Goal: Obtain resource: Obtain resource

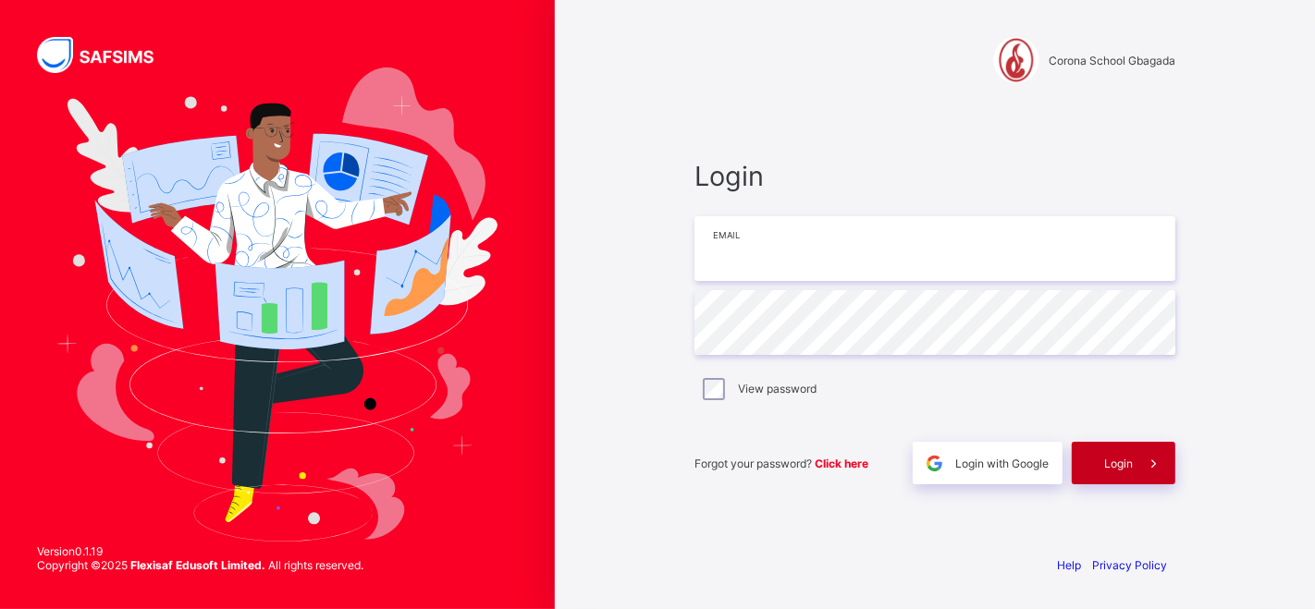
type input "**********"
click at [1116, 460] on span "Login" at bounding box center [1118, 464] width 29 height 14
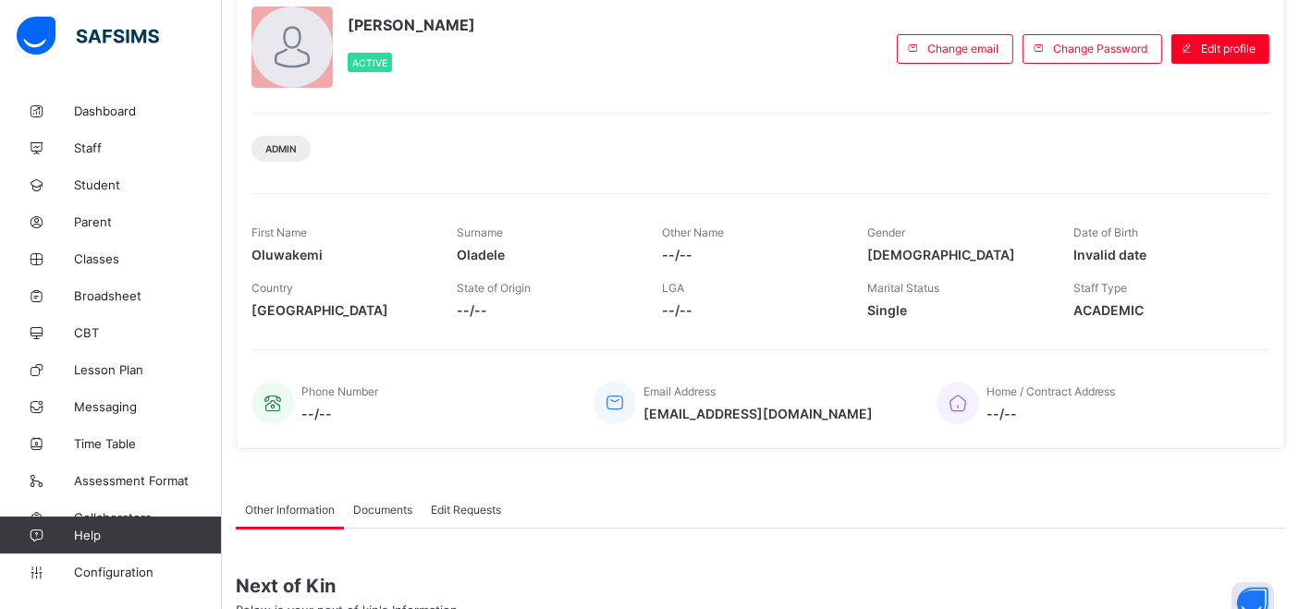
scroll to position [117, 0]
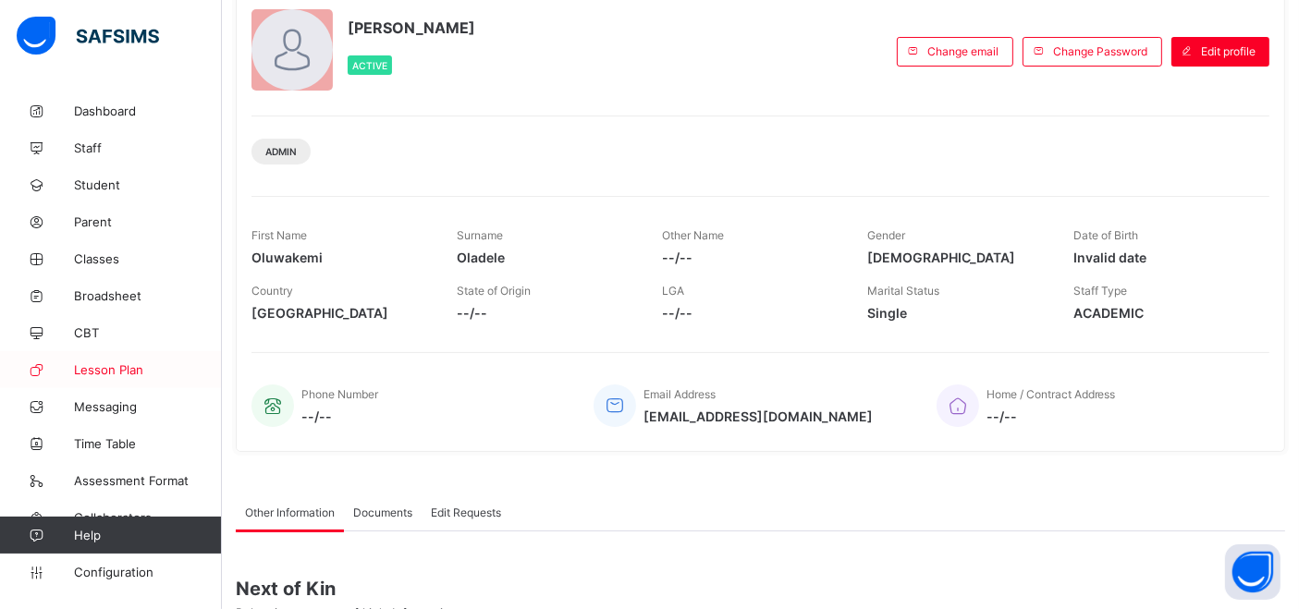
click at [110, 368] on span "Lesson Plan" at bounding box center [148, 369] width 148 height 15
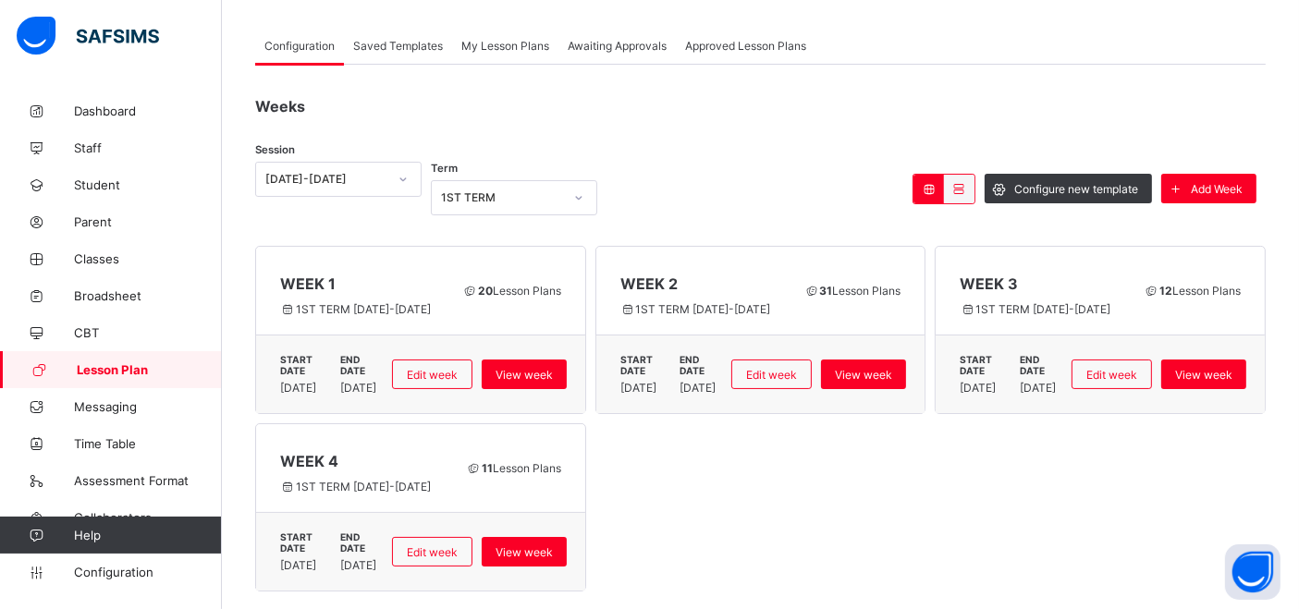
scroll to position [90, 0]
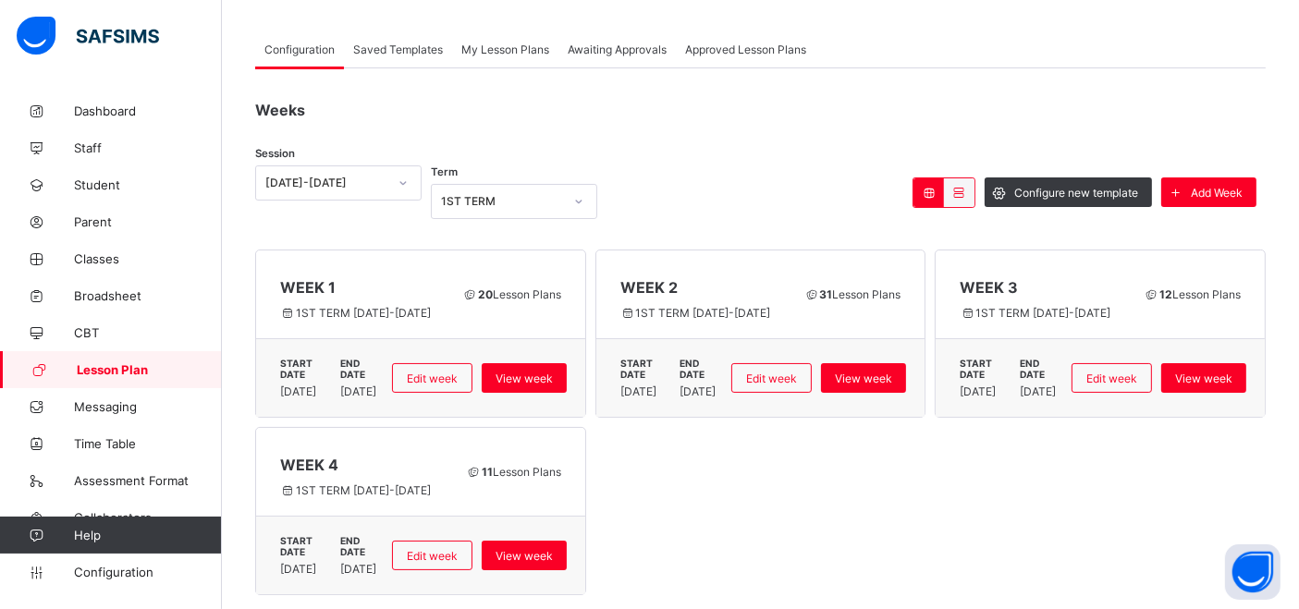
click at [602, 55] on div "Awaiting Approvals" at bounding box center [616, 49] width 117 height 37
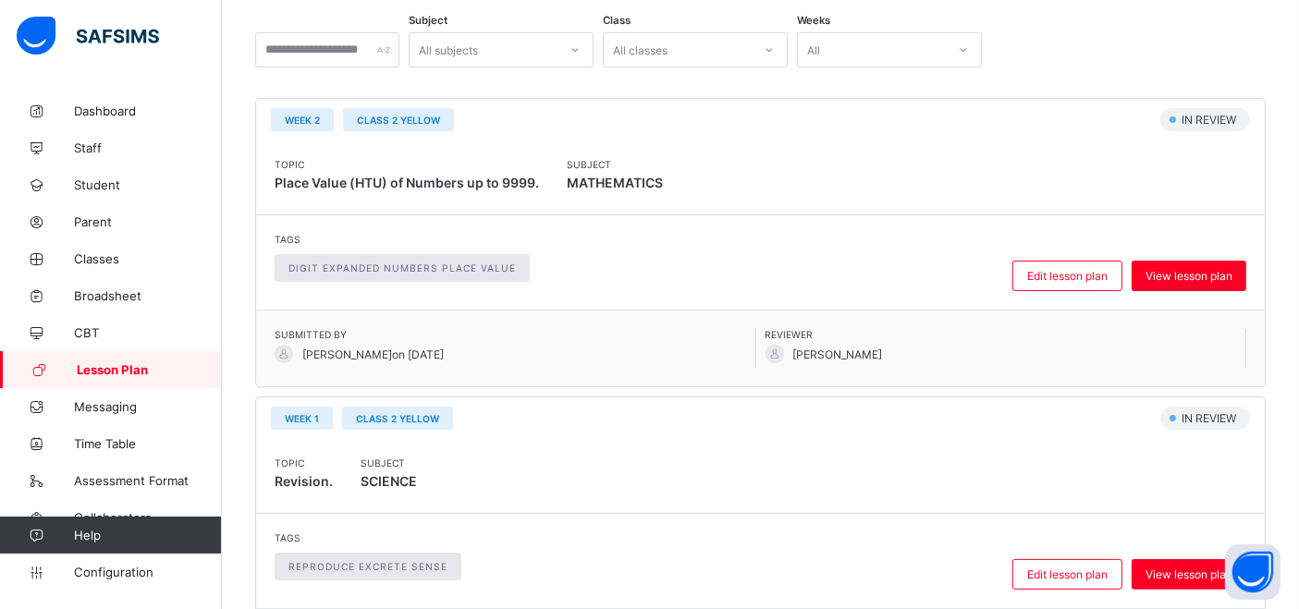
scroll to position [308, 0]
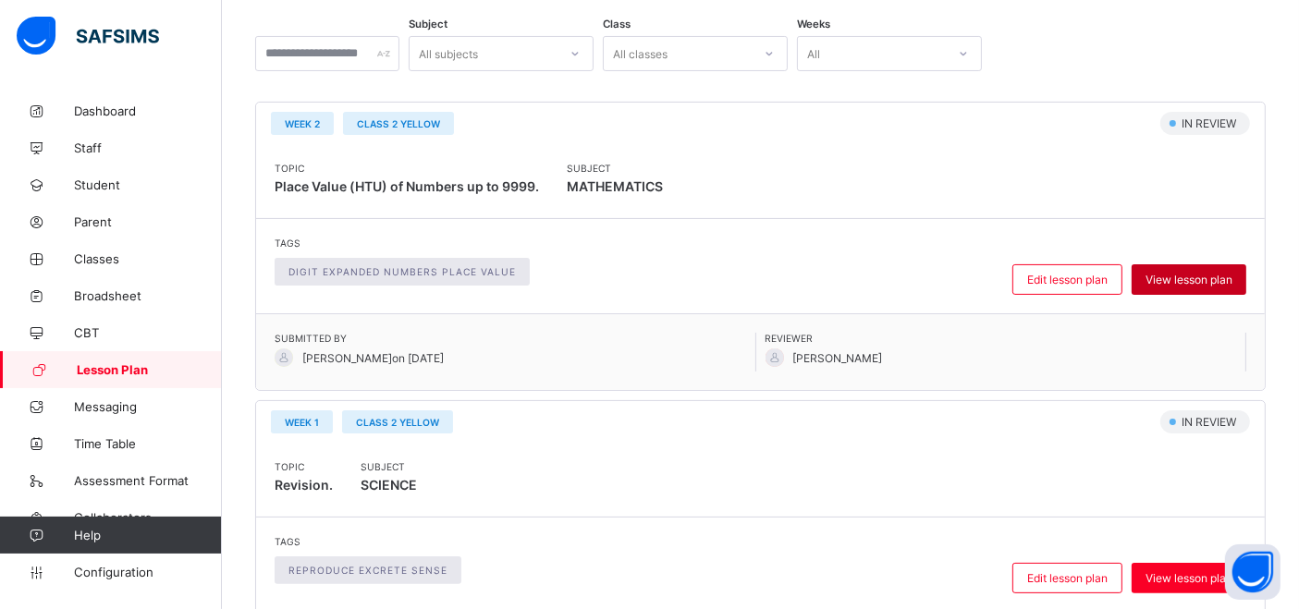
click at [1187, 273] on span "View lesson plan" at bounding box center [1189, 280] width 87 height 14
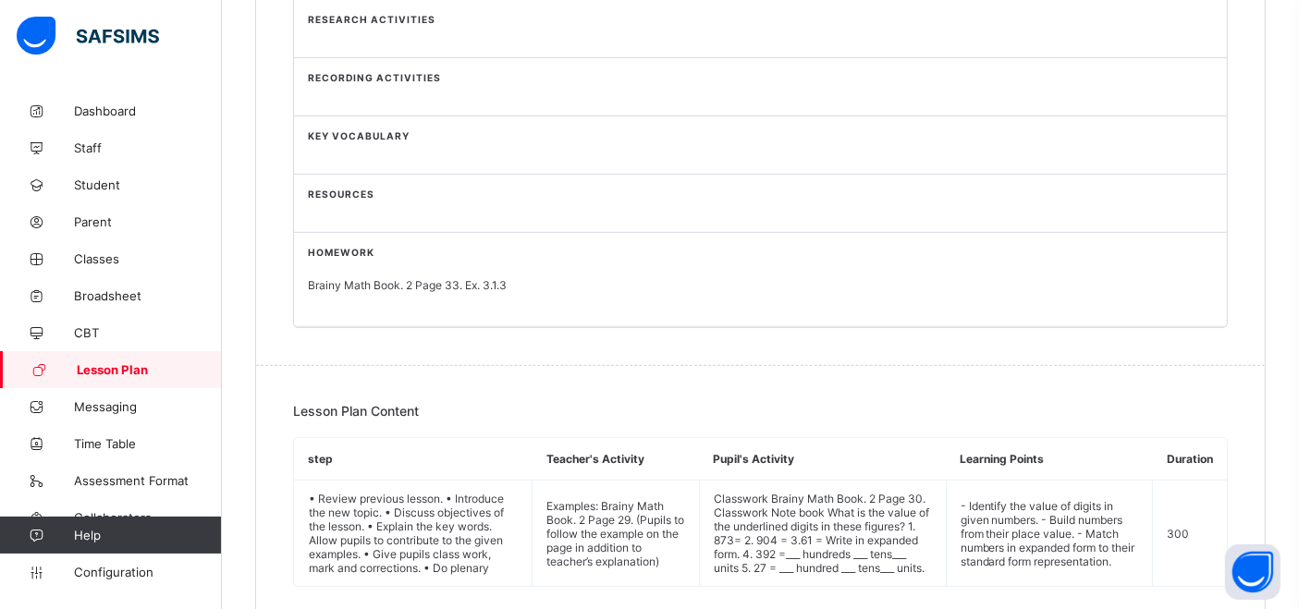
scroll to position [1142, 0]
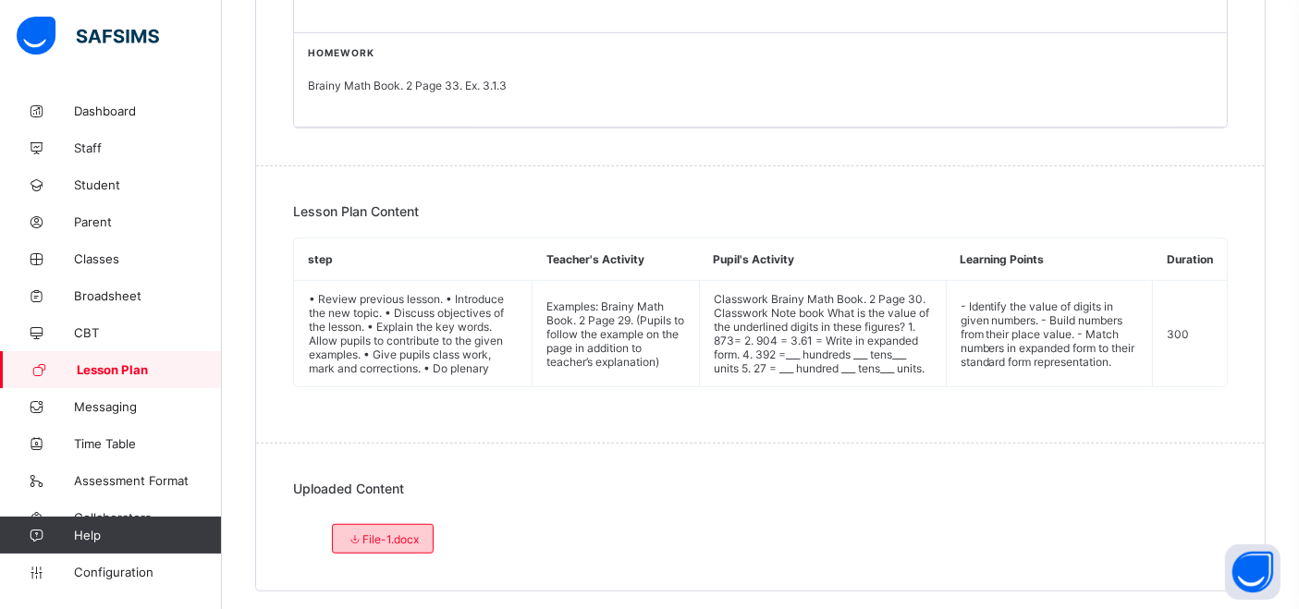
click at [393, 524] on div "File-1.docx" at bounding box center [383, 539] width 102 height 30
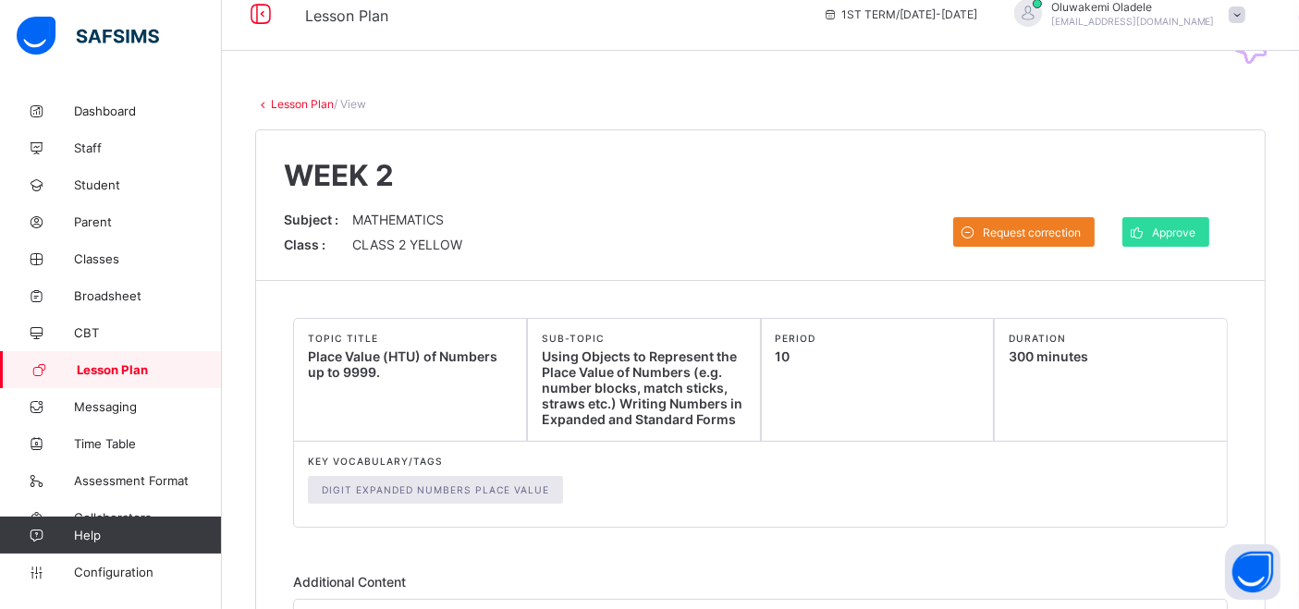
scroll to position [0, 0]
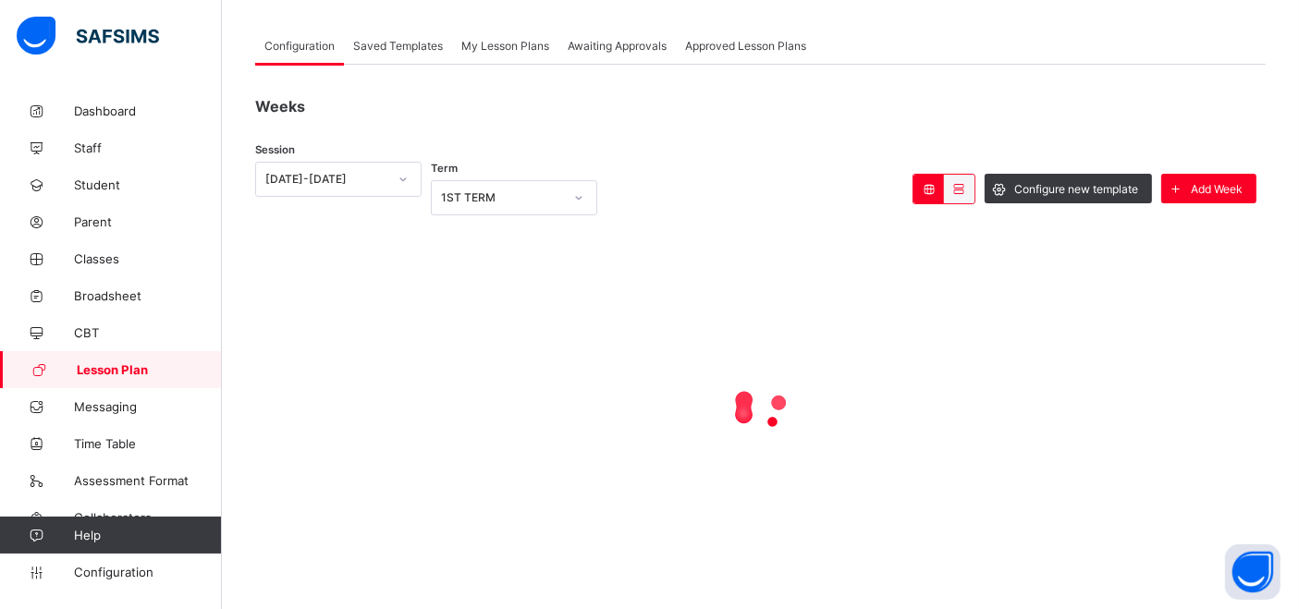
scroll to position [90, 0]
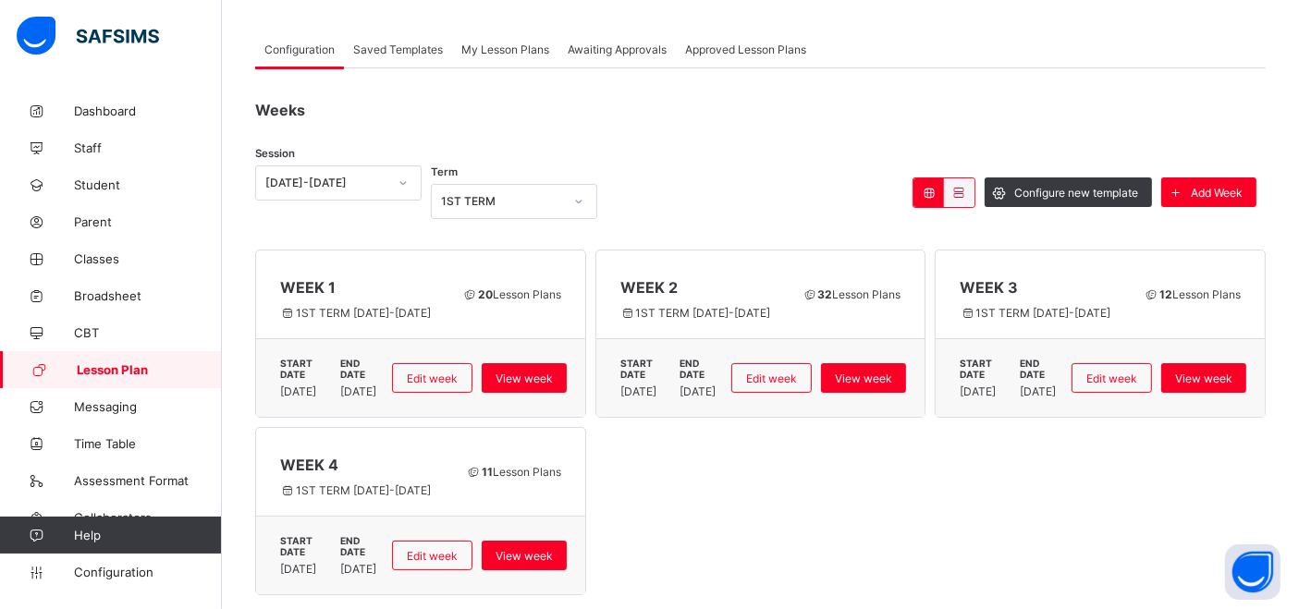
click at [629, 48] on span "Awaiting Approvals" at bounding box center [617, 50] width 99 height 14
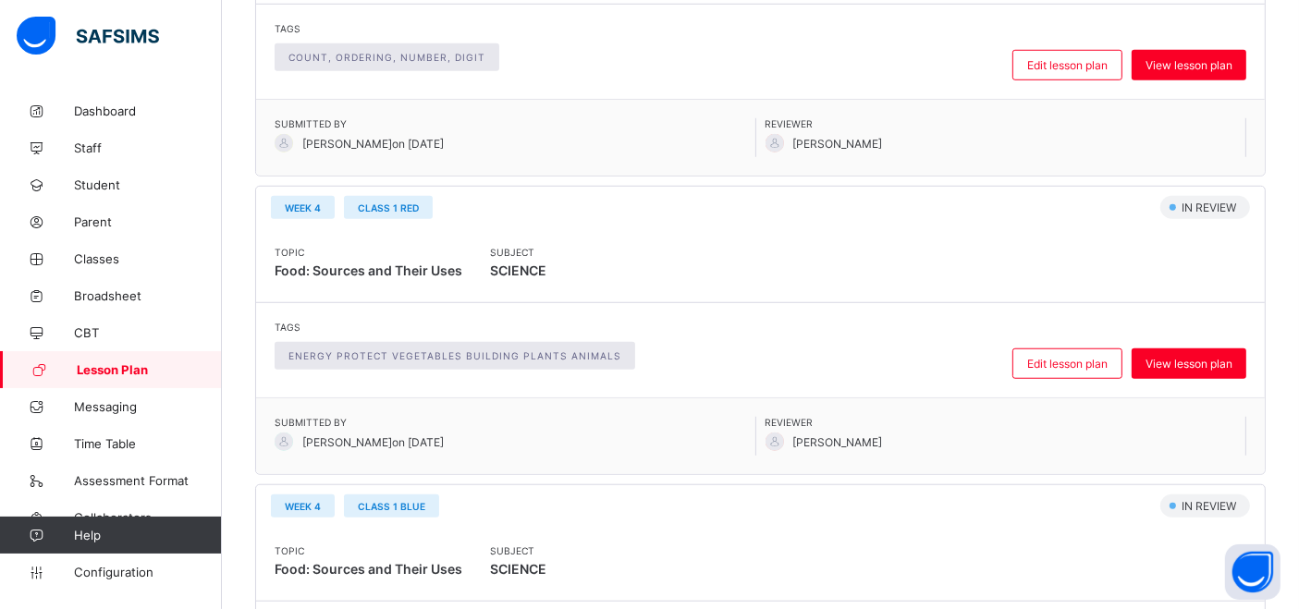
scroll to position [1423, 0]
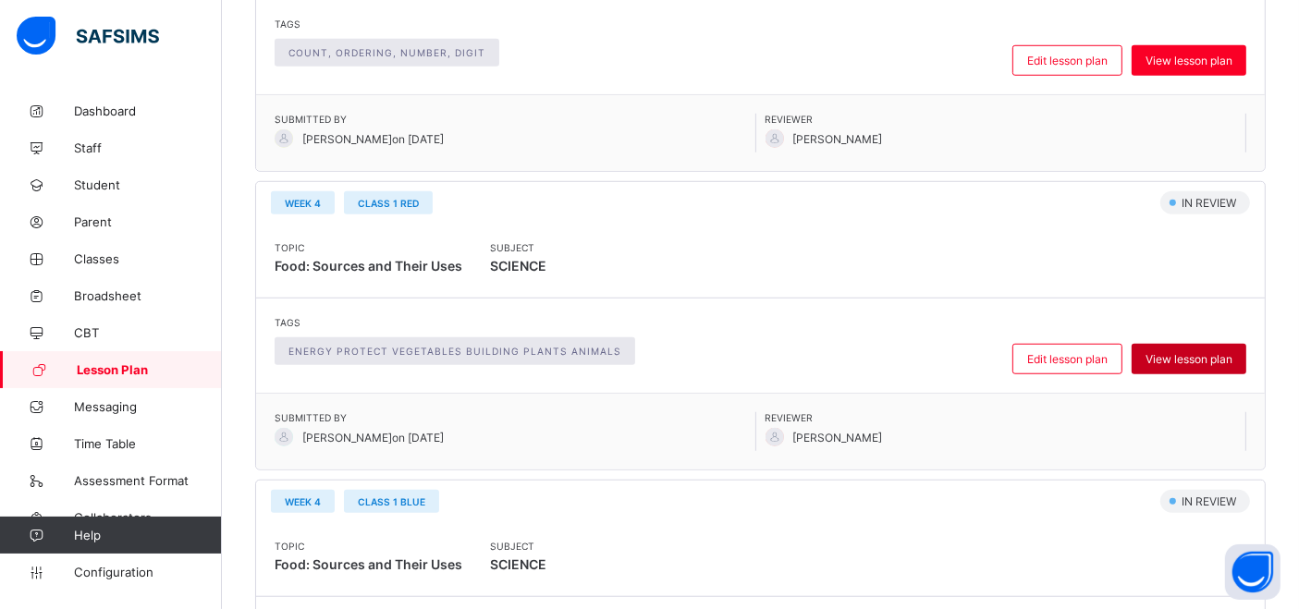
click at [1220, 352] on span "View lesson plan" at bounding box center [1189, 359] width 87 height 14
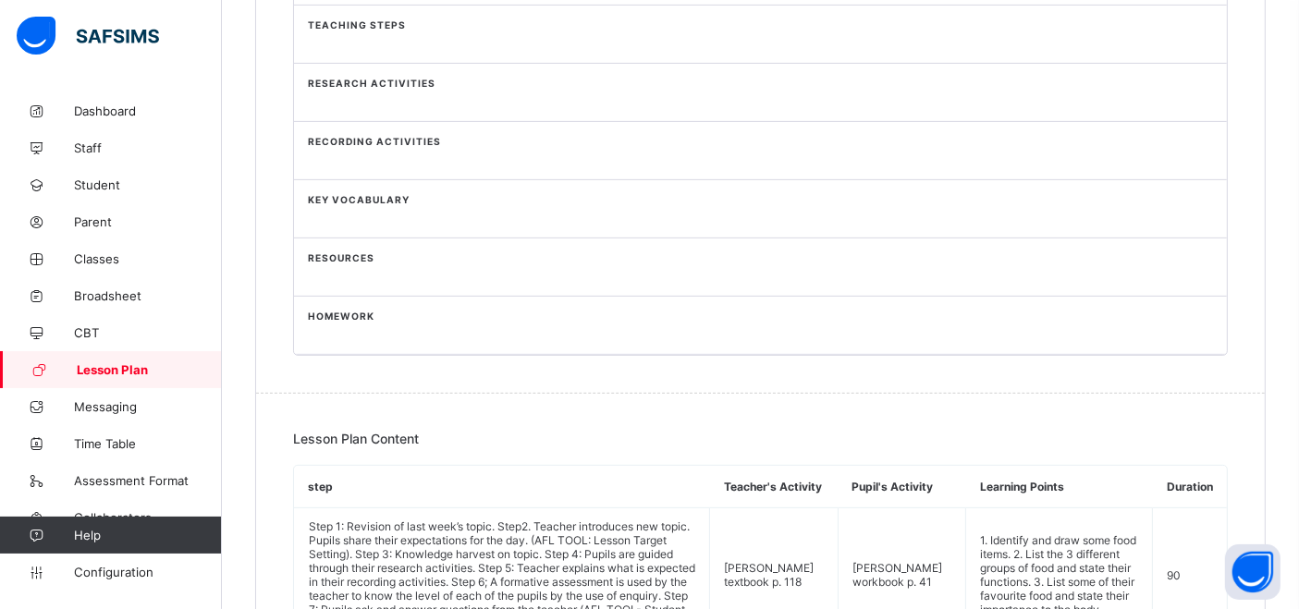
scroll to position [985, 0]
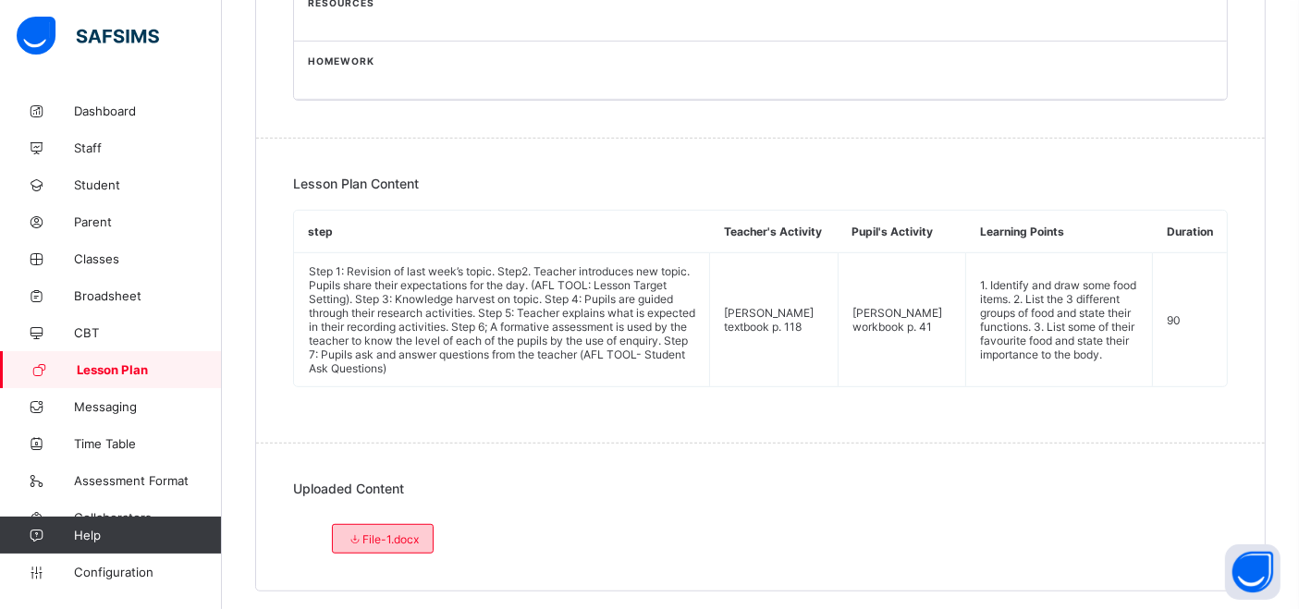
click at [409, 533] on span "File-1.docx" at bounding box center [383, 540] width 72 height 14
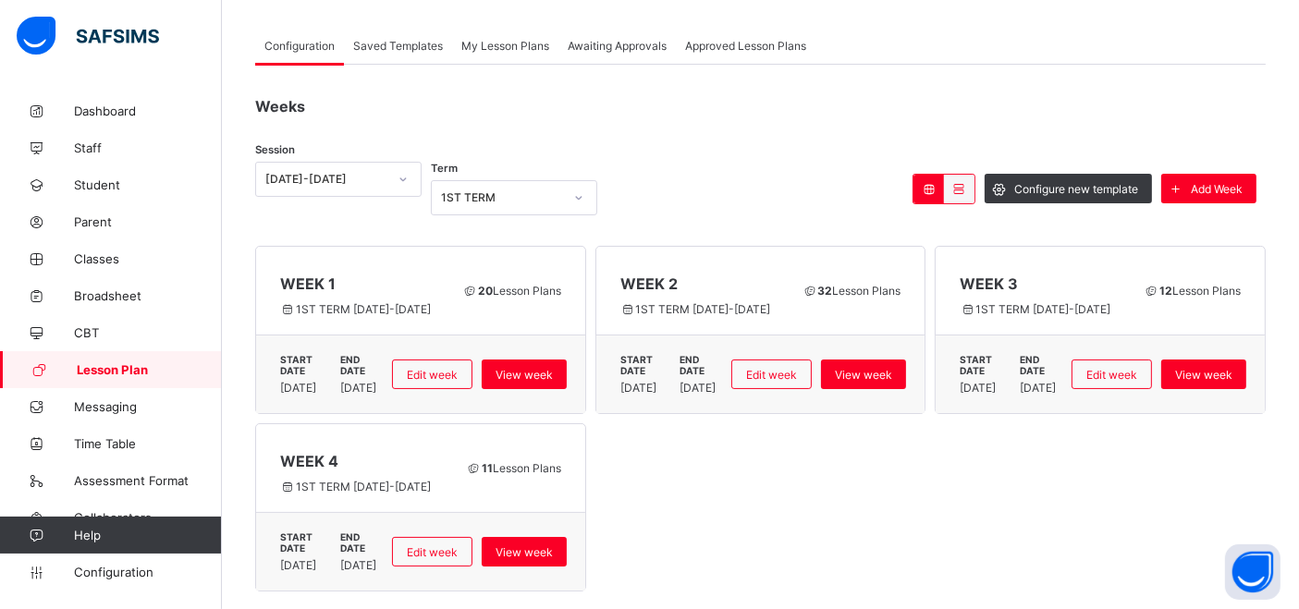
scroll to position [90, 0]
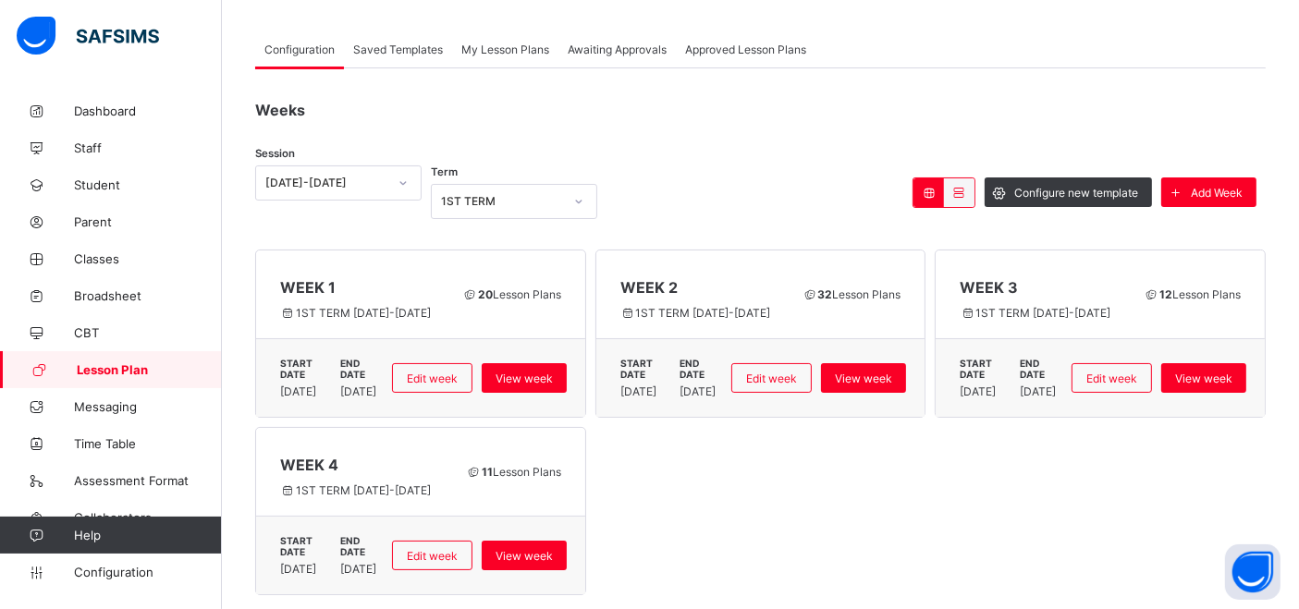
click at [610, 43] on span "Awaiting Approvals" at bounding box center [617, 50] width 99 height 14
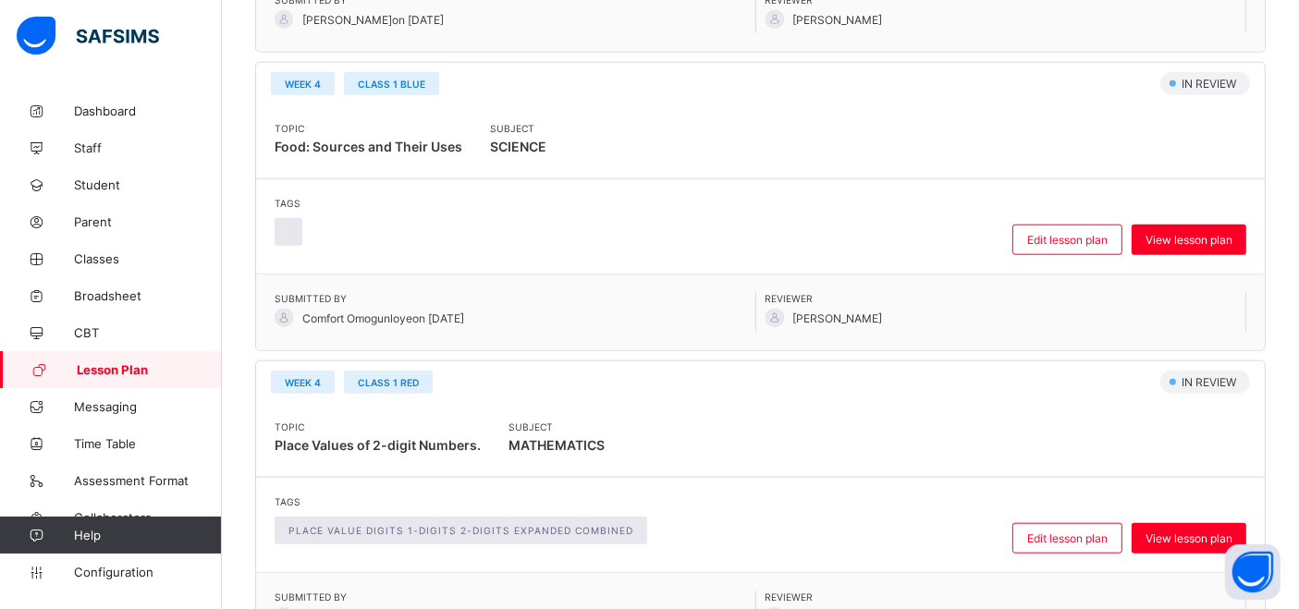
scroll to position [1845, 0]
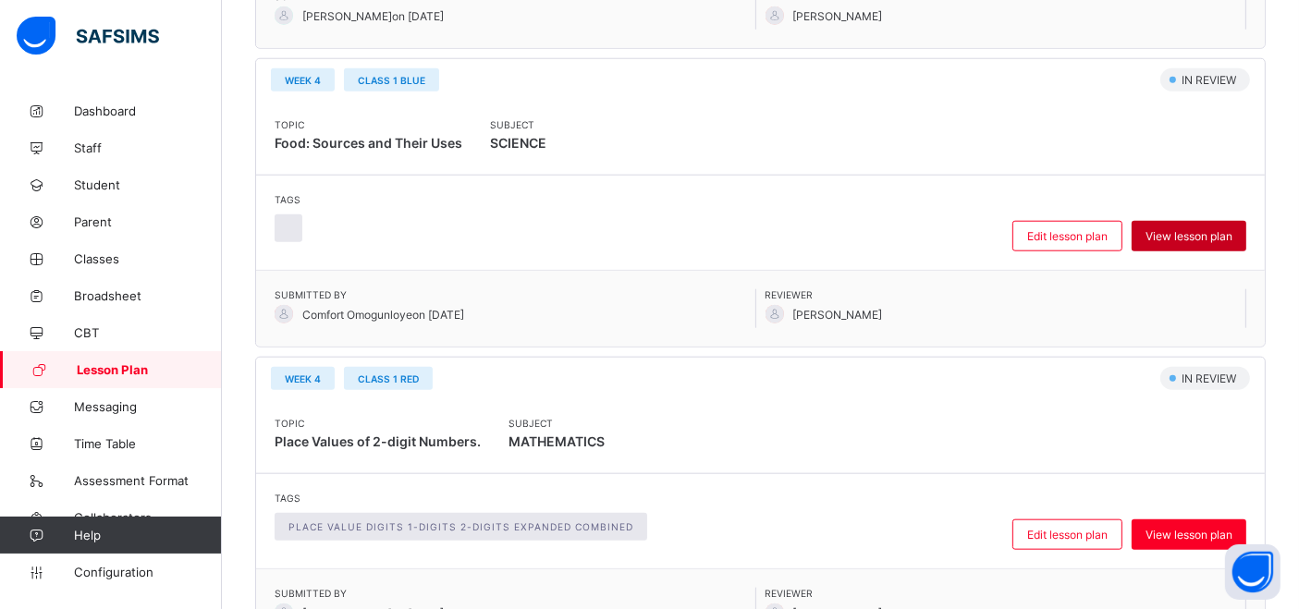
click at [1202, 229] on span "View lesson plan" at bounding box center [1189, 236] width 87 height 14
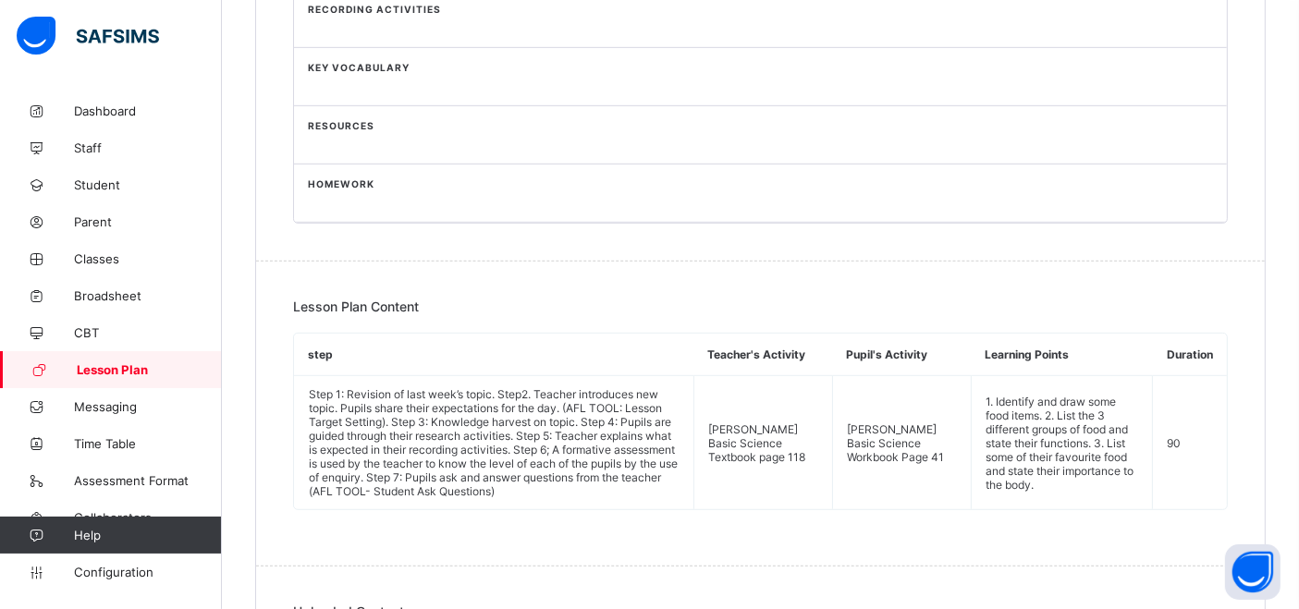
scroll to position [1157, 0]
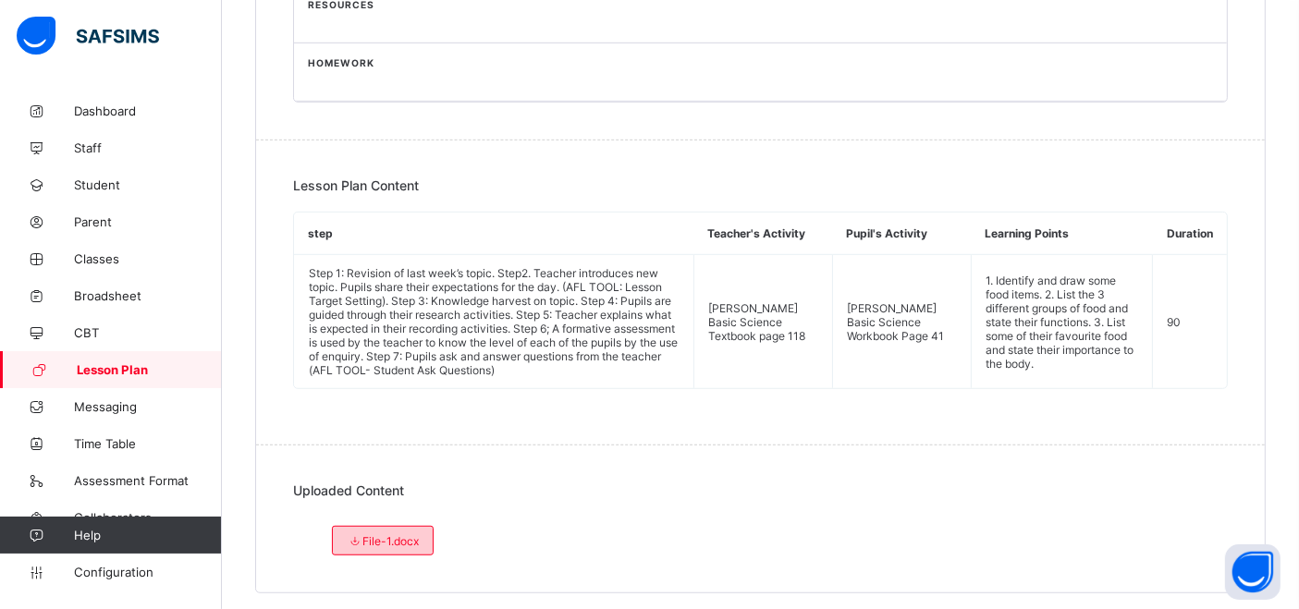
click at [384, 534] on span "File-1.docx" at bounding box center [383, 541] width 72 height 14
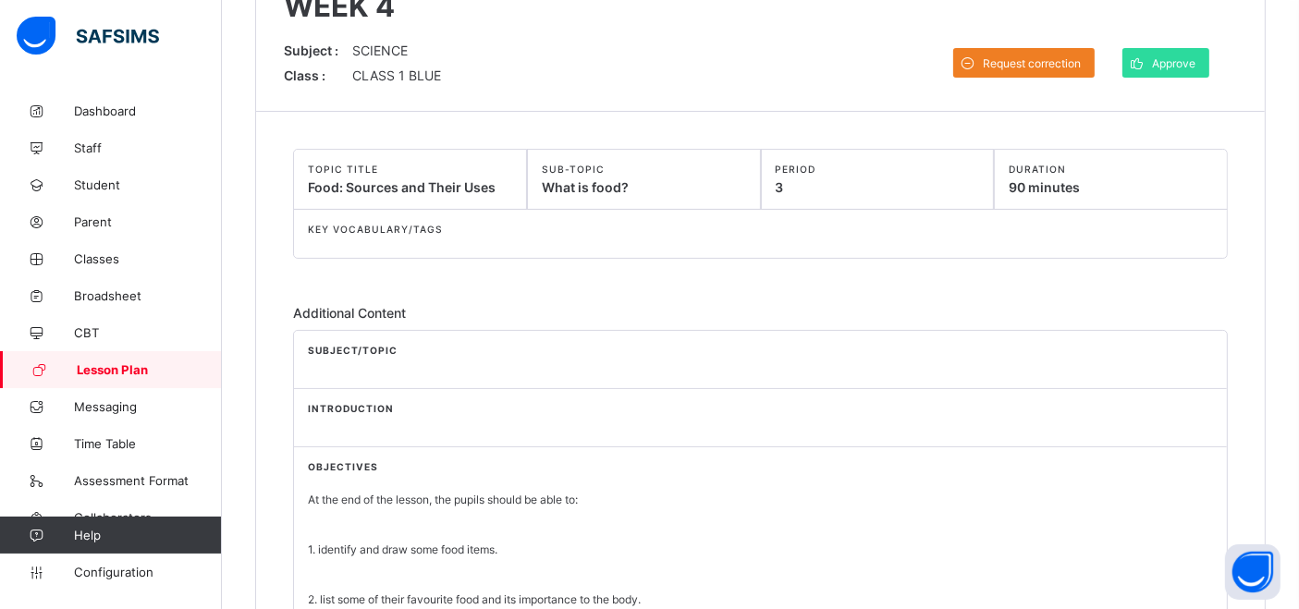
scroll to position [19, 0]
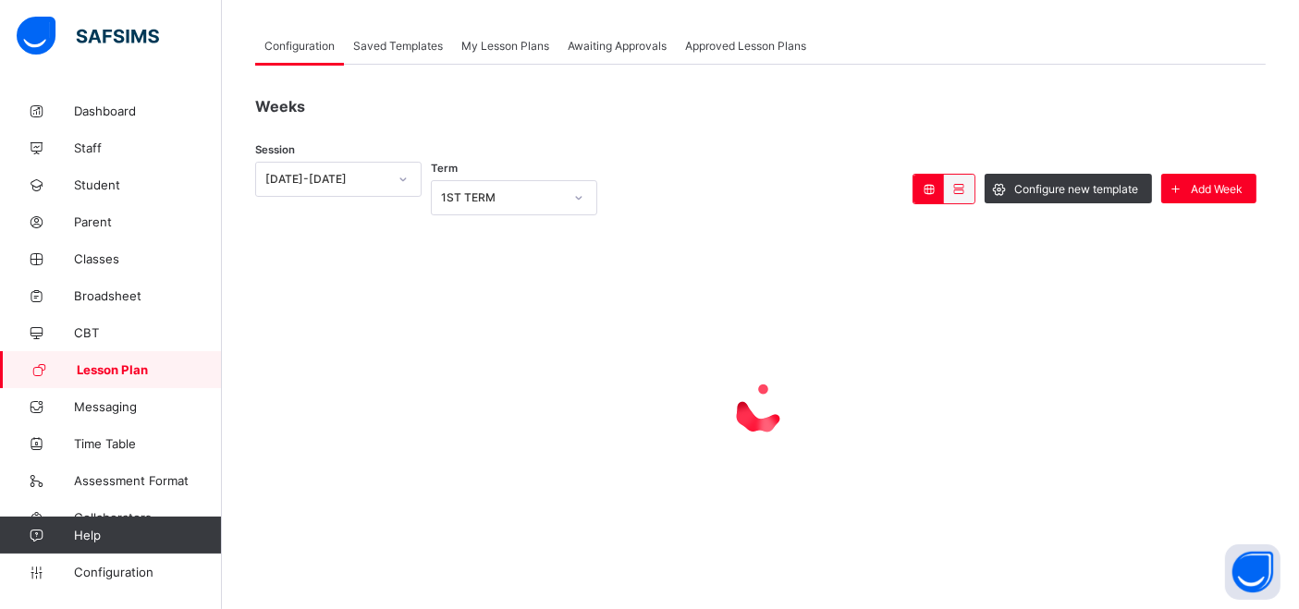
scroll to position [90, 0]
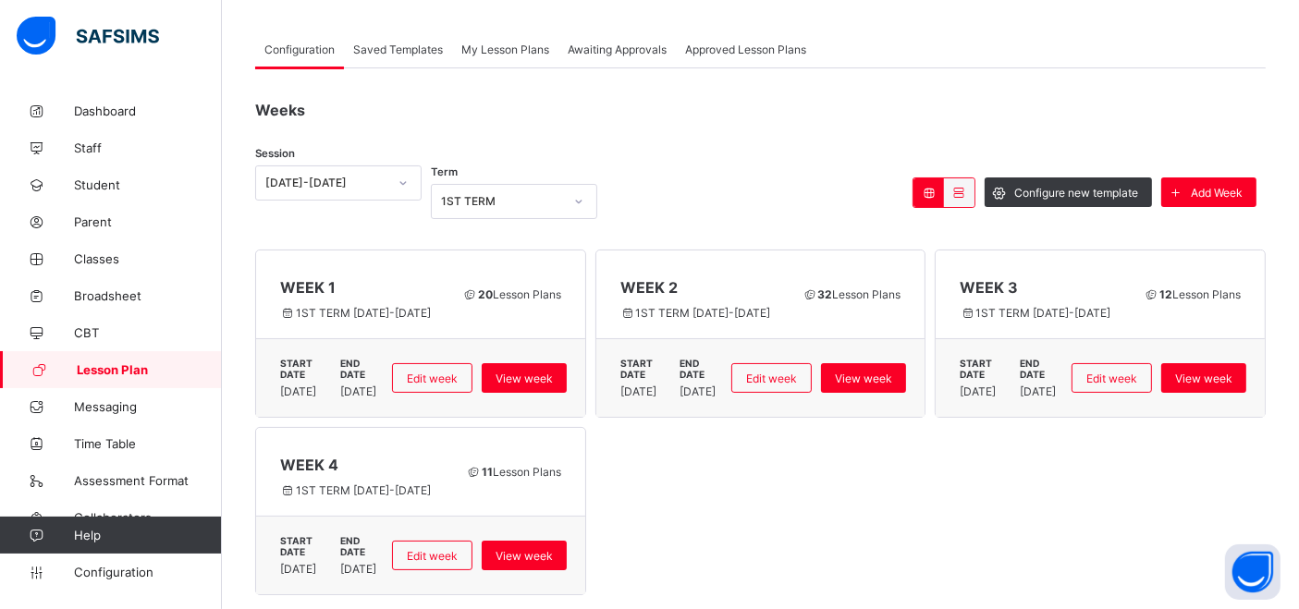
click at [625, 43] on span "Awaiting Approvals" at bounding box center [617, 50] width 99 height 14
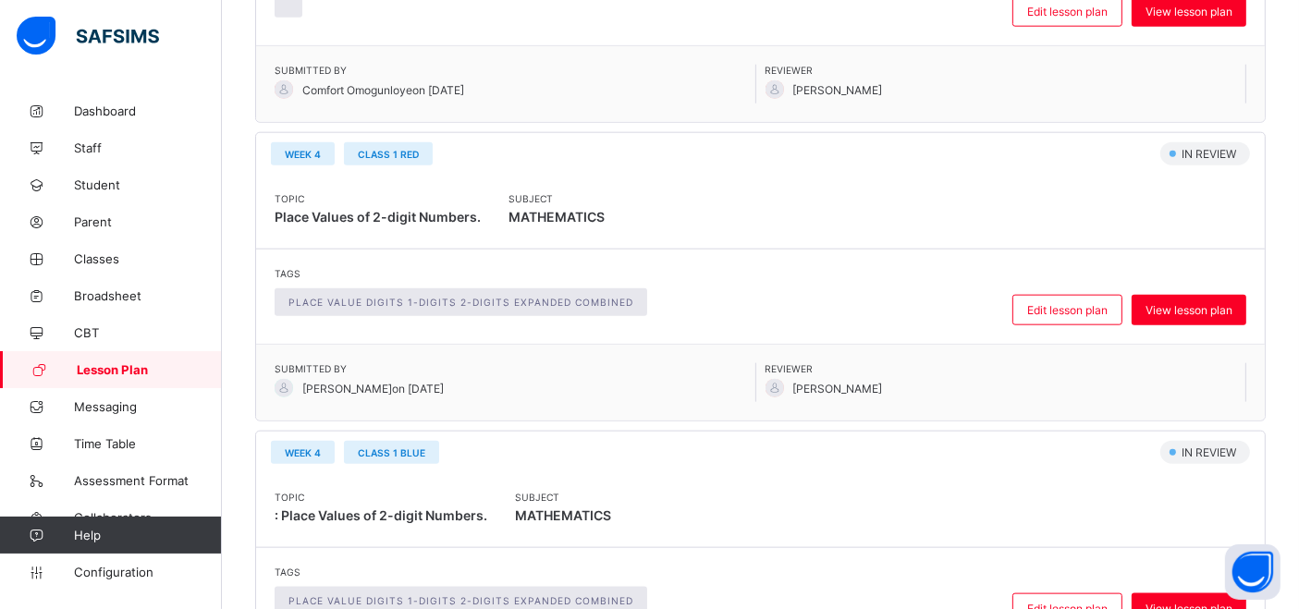
scroll to position [2078, 0]
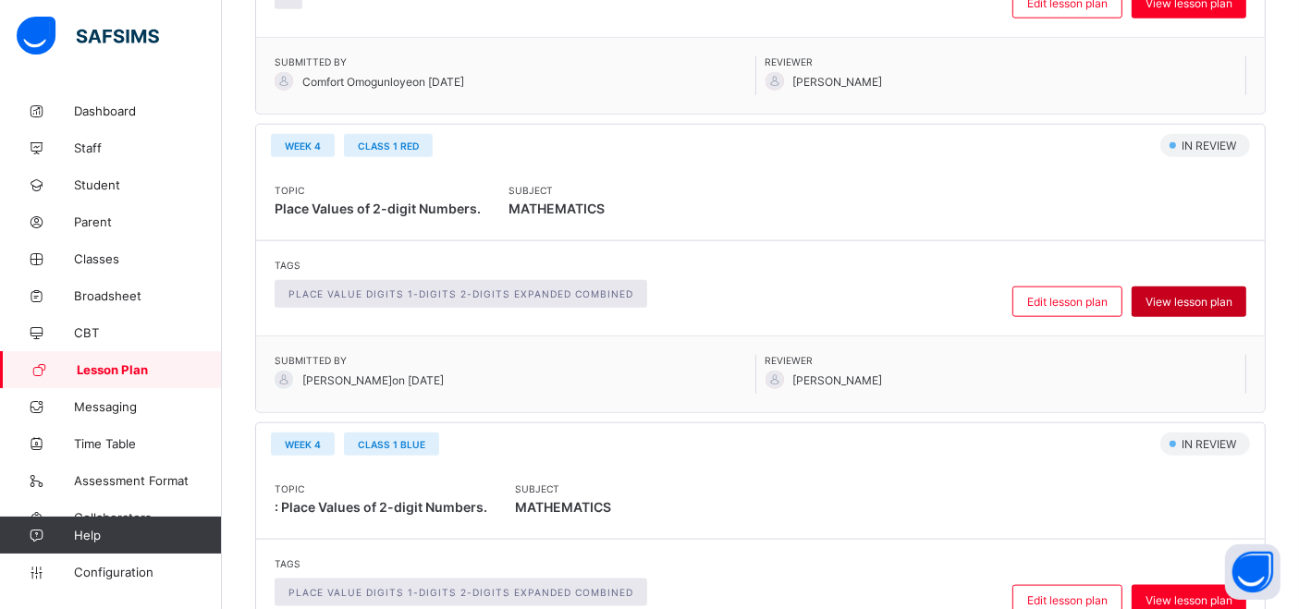
click at [1202, 295] on span "View lesson plan" at bounding box center [1189, 302] width 87 height 14
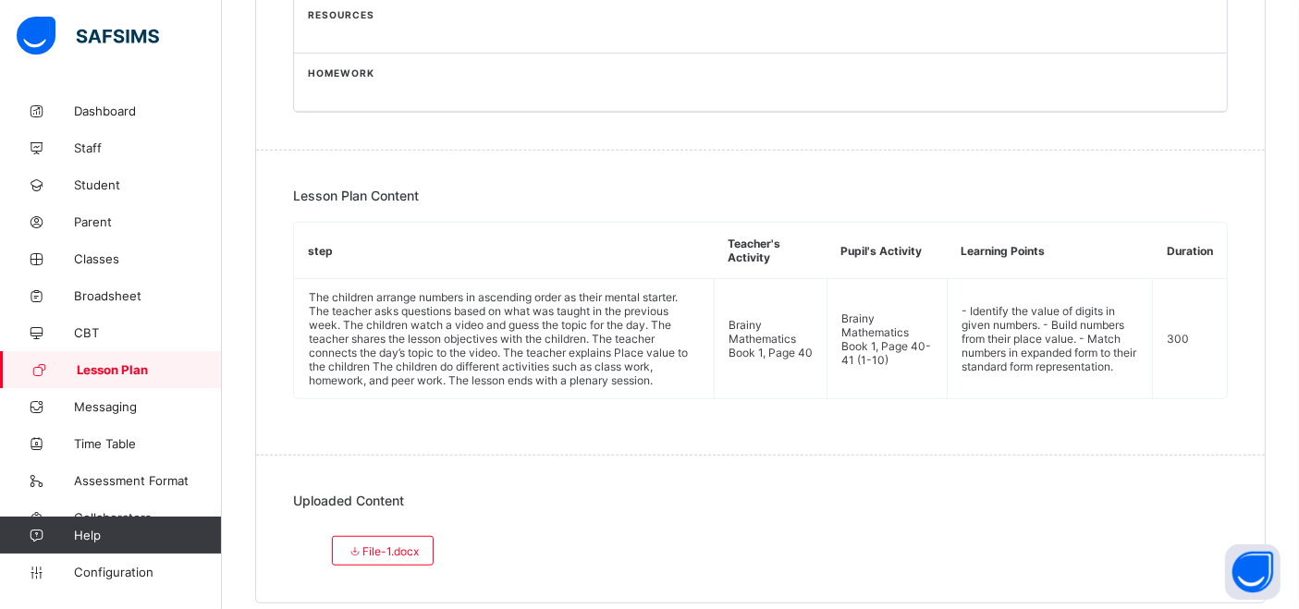
scroll to position [1282, 0]
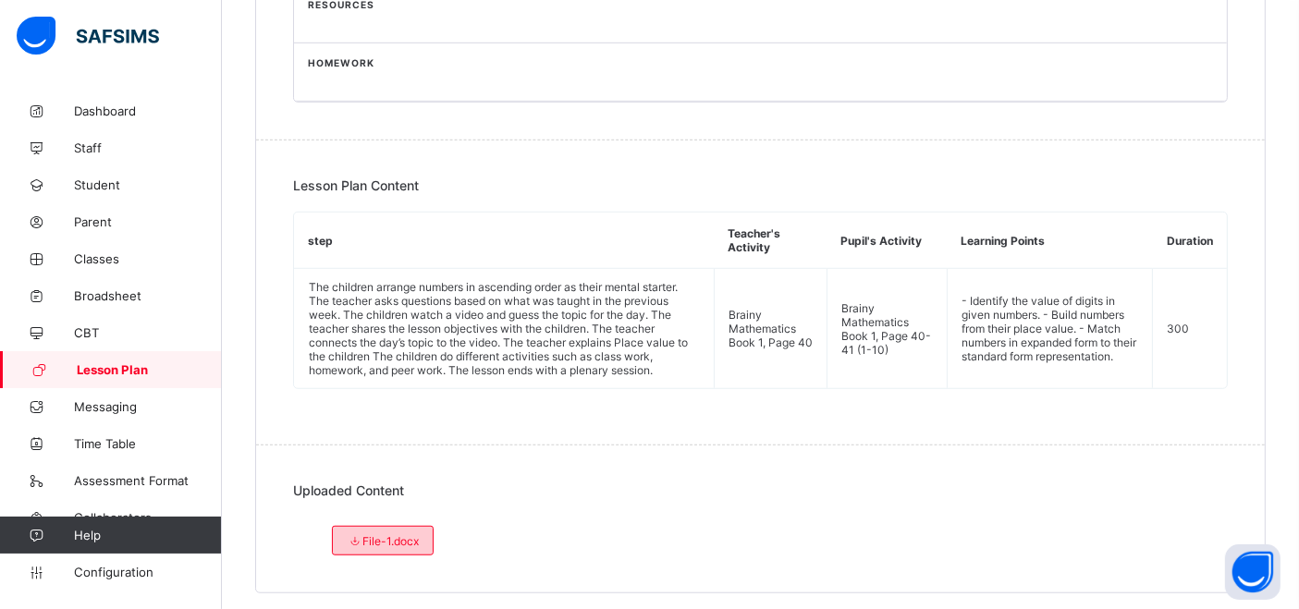
click at [396, 534] on span "File-1.docx" at bounding box center [383, 541] width 72 height 14
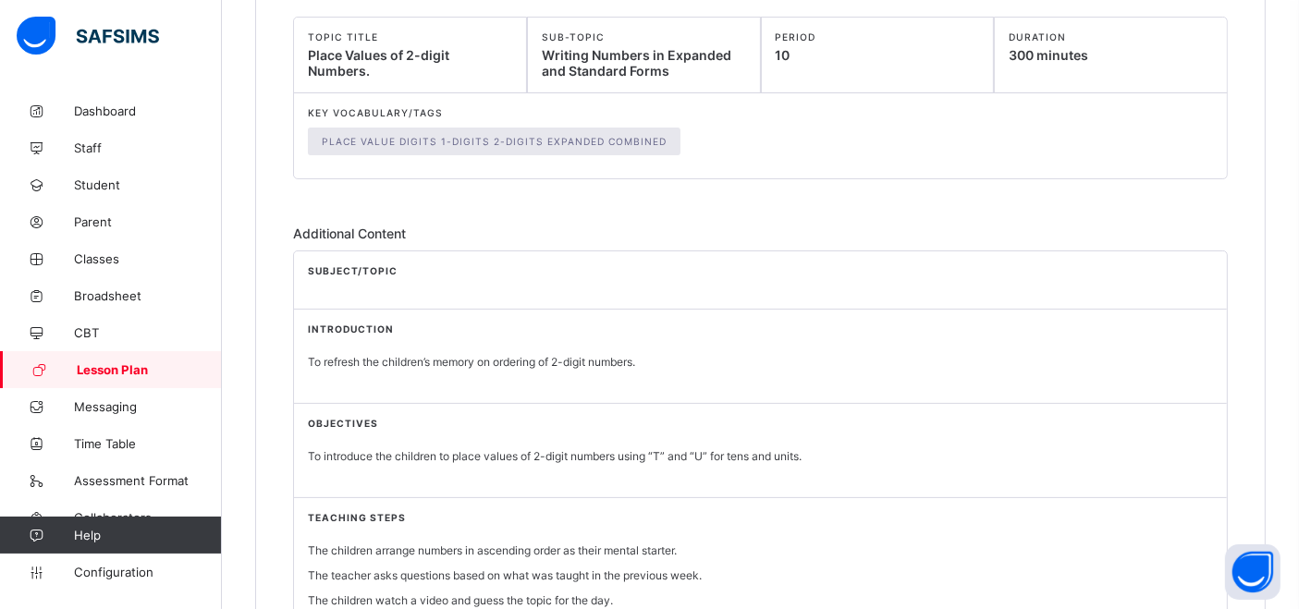
scroll to position [0, 0]
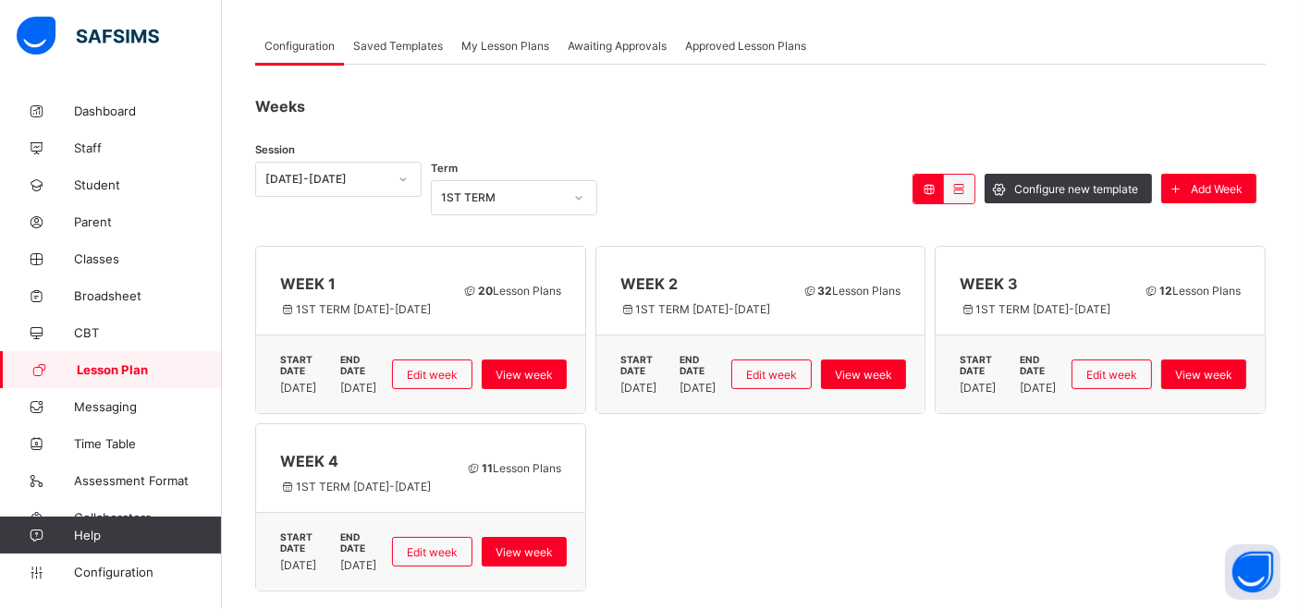
scroll to position [90, 0]
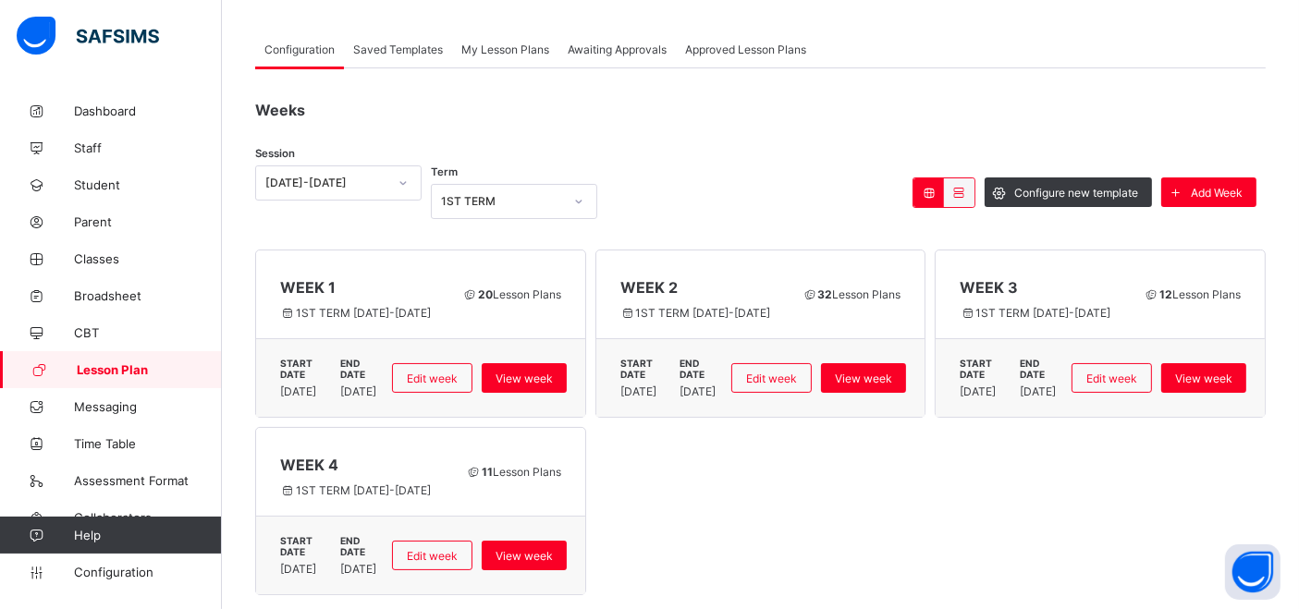
click at [629, 43] on span "Awaiting Approvals" at bounding box center [617, 50] width 99 height 14
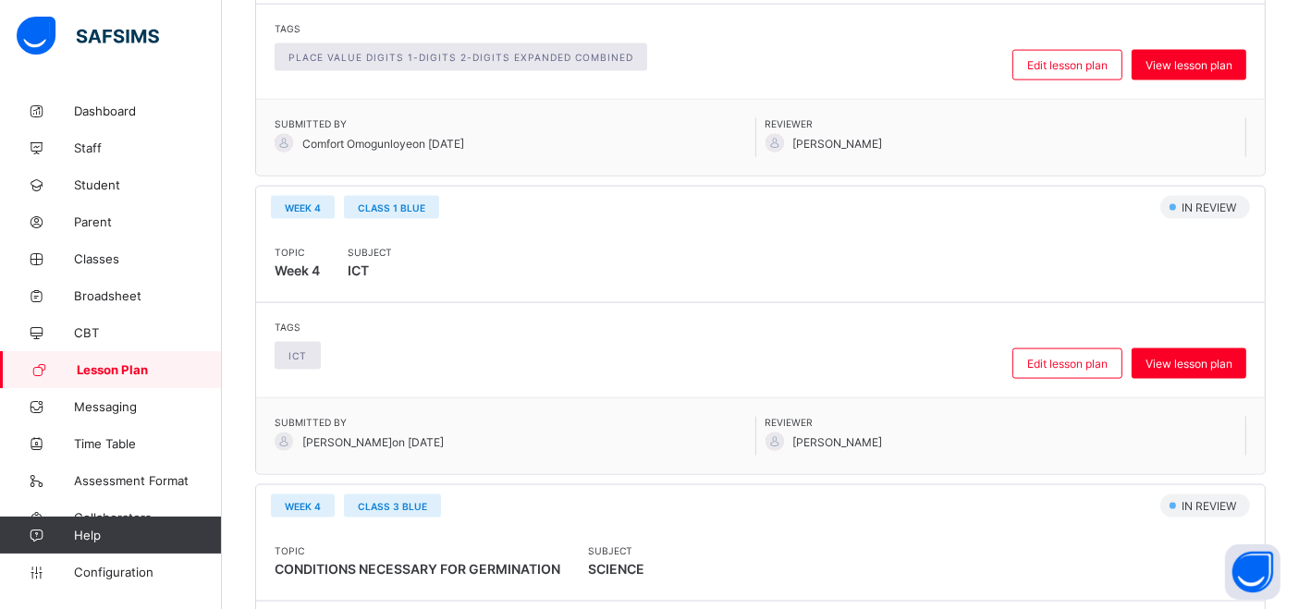
scroll to position [2626, 0]
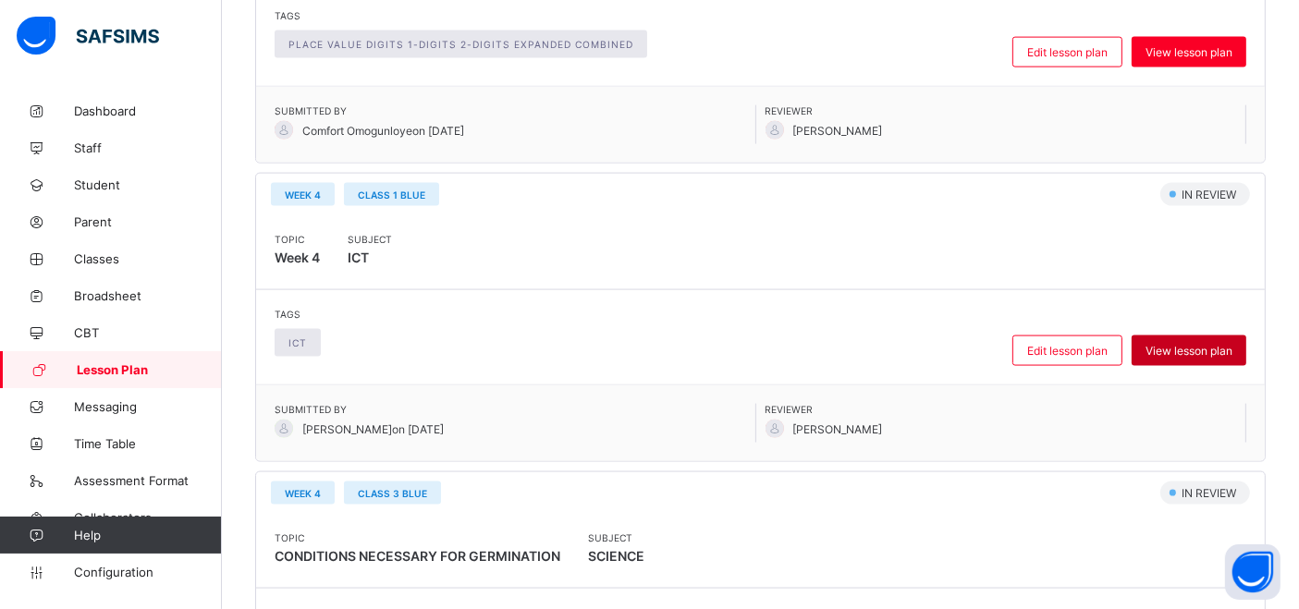
click at [1200, 344] on span "View lesson plan" at bounding box center [1189, 351] width 87 height 14
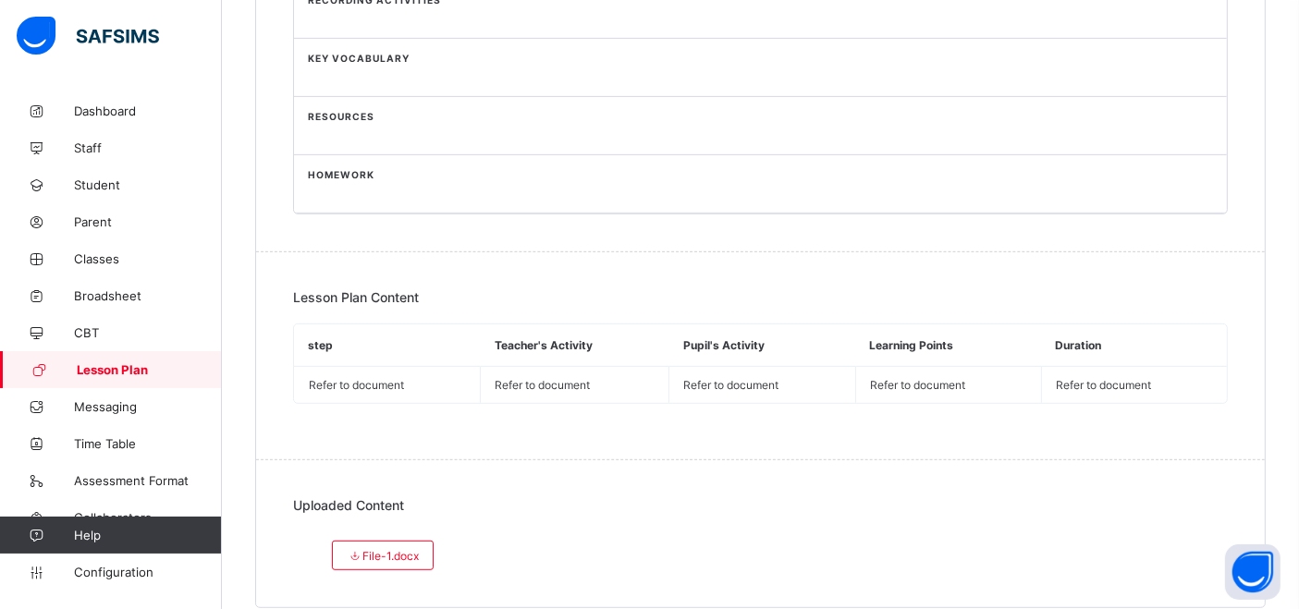
scroll to position [889, 0]
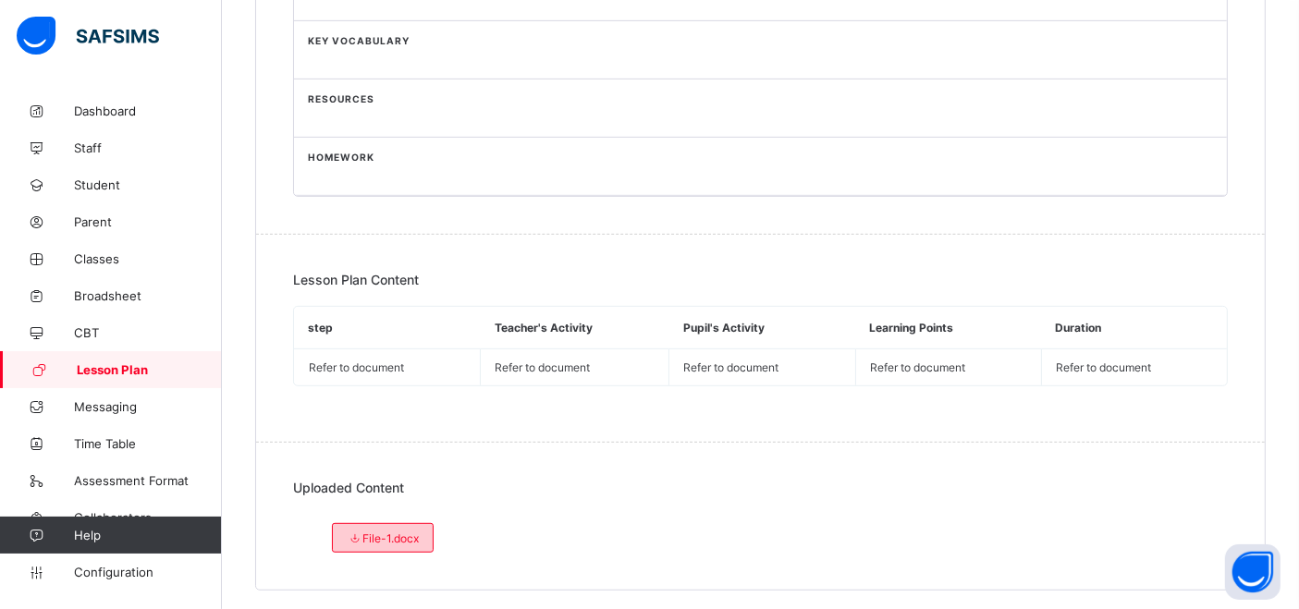
click at [398, 532] on span "File-1.docx" at bounding box center [383, 539] width 72 height 14
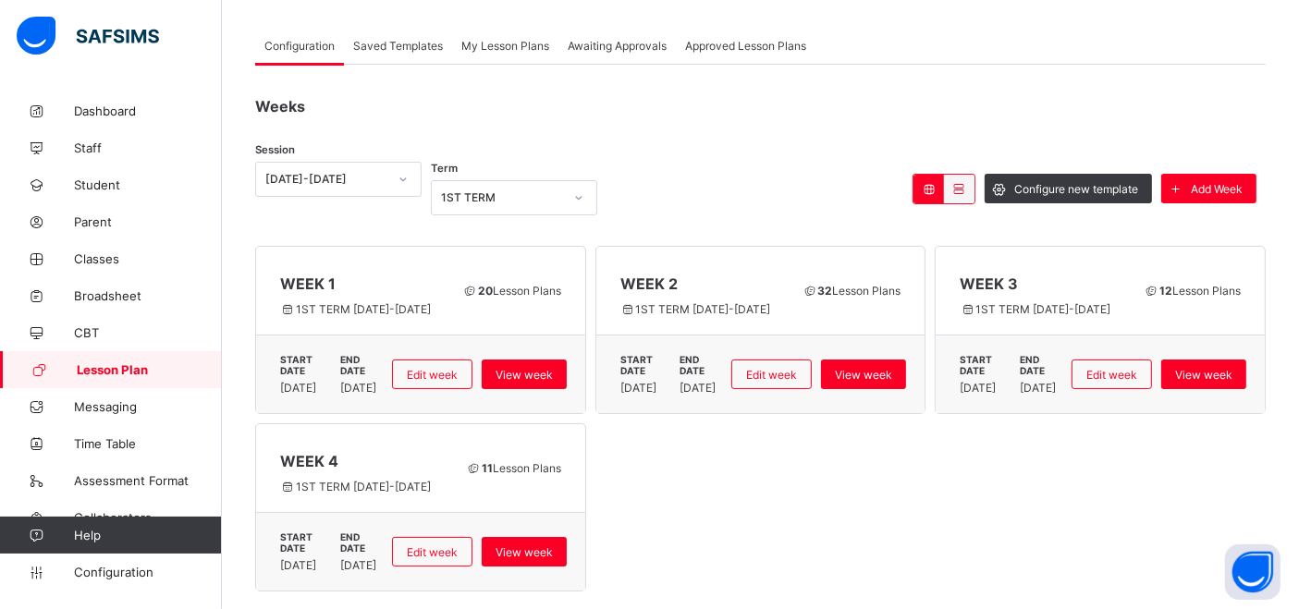
scroll to position [90, 0]
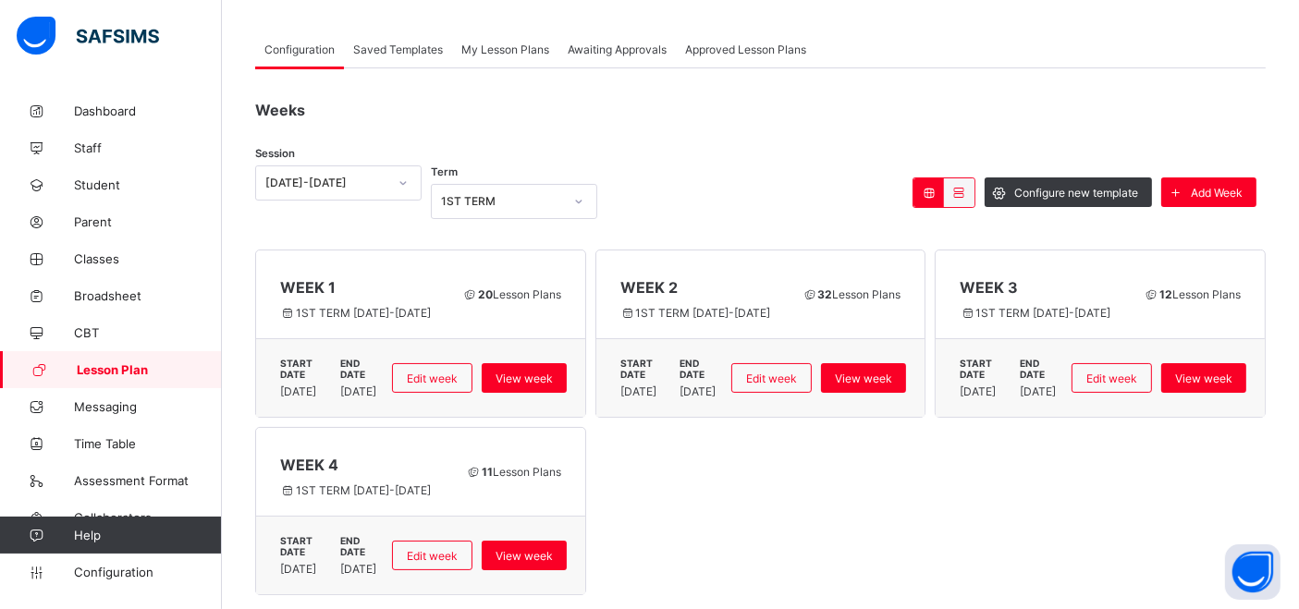
click at [595, 43] on span "Awaiting Approvals" at bounding box center [617, 50] width 99 height 14
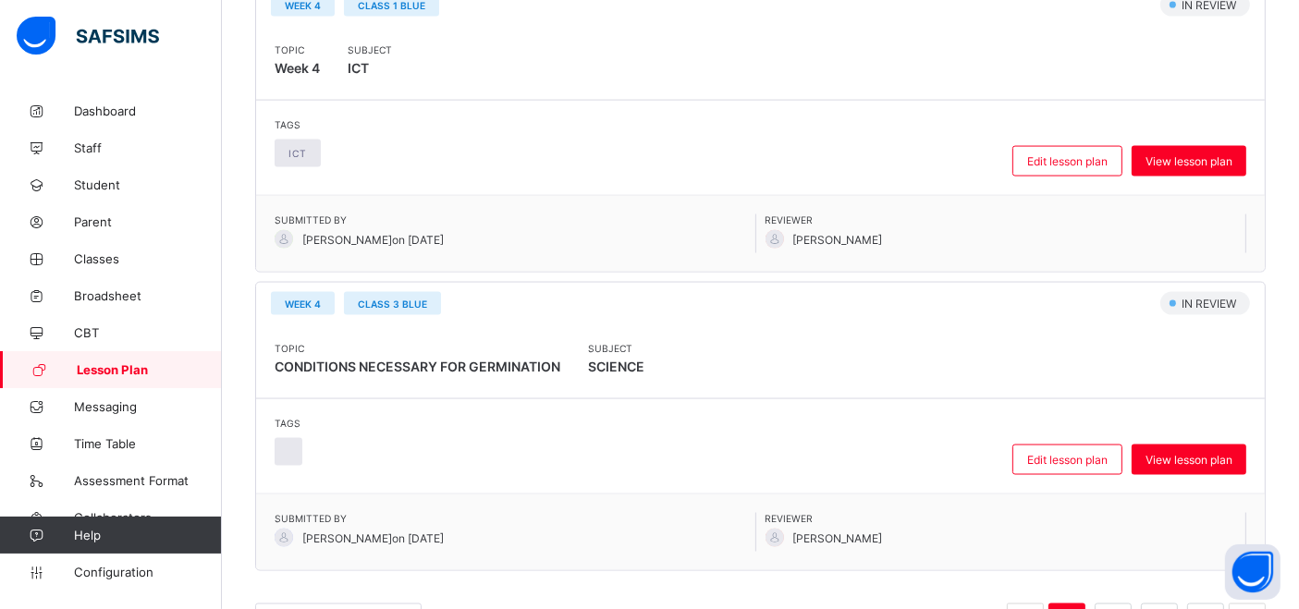
scroll to position [2837, 0]
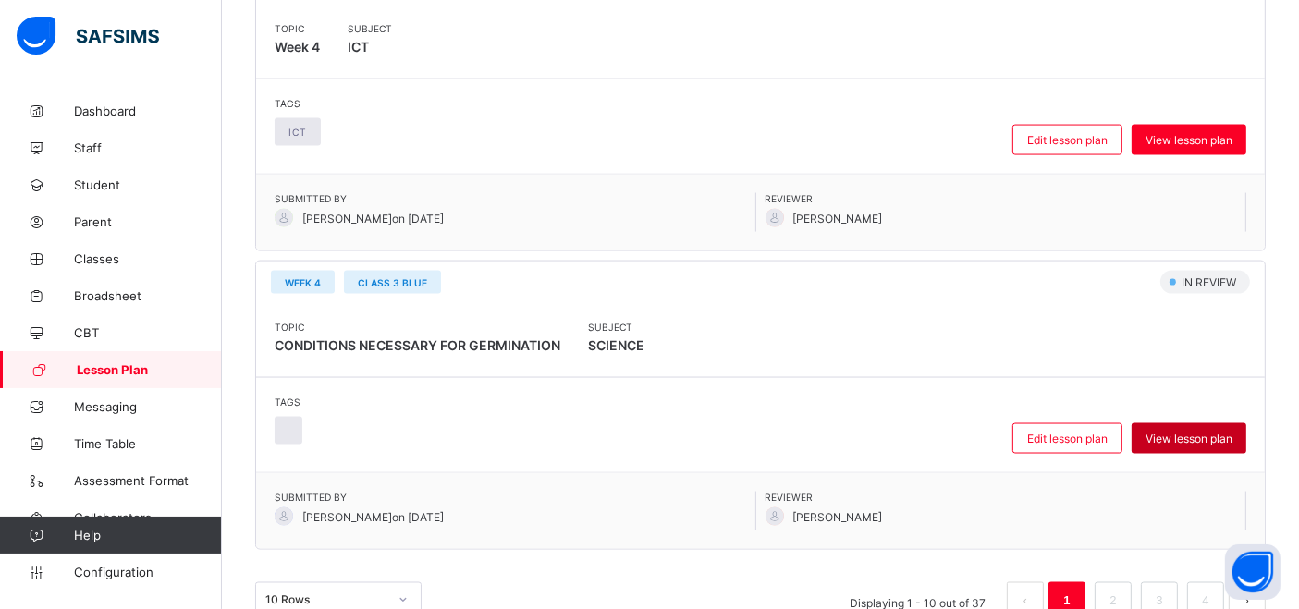
click at [1205, 432] on span "View lesson plan" at bounding box center [1189, 439] width 87 height 14
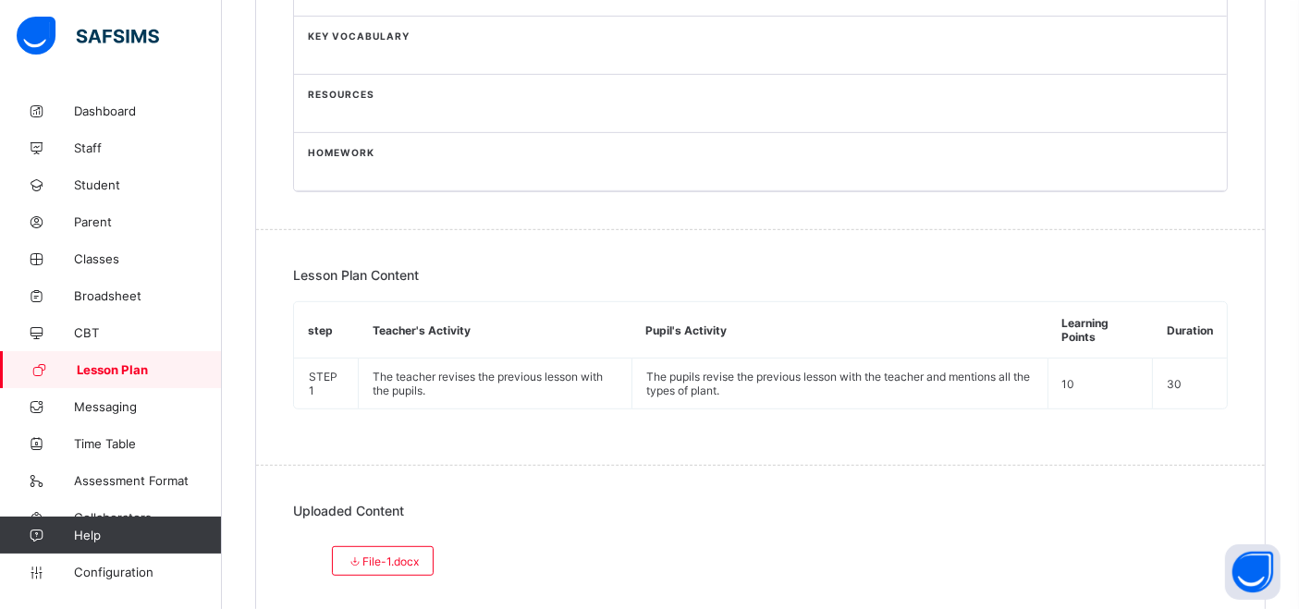
scroll to position [895, 0]
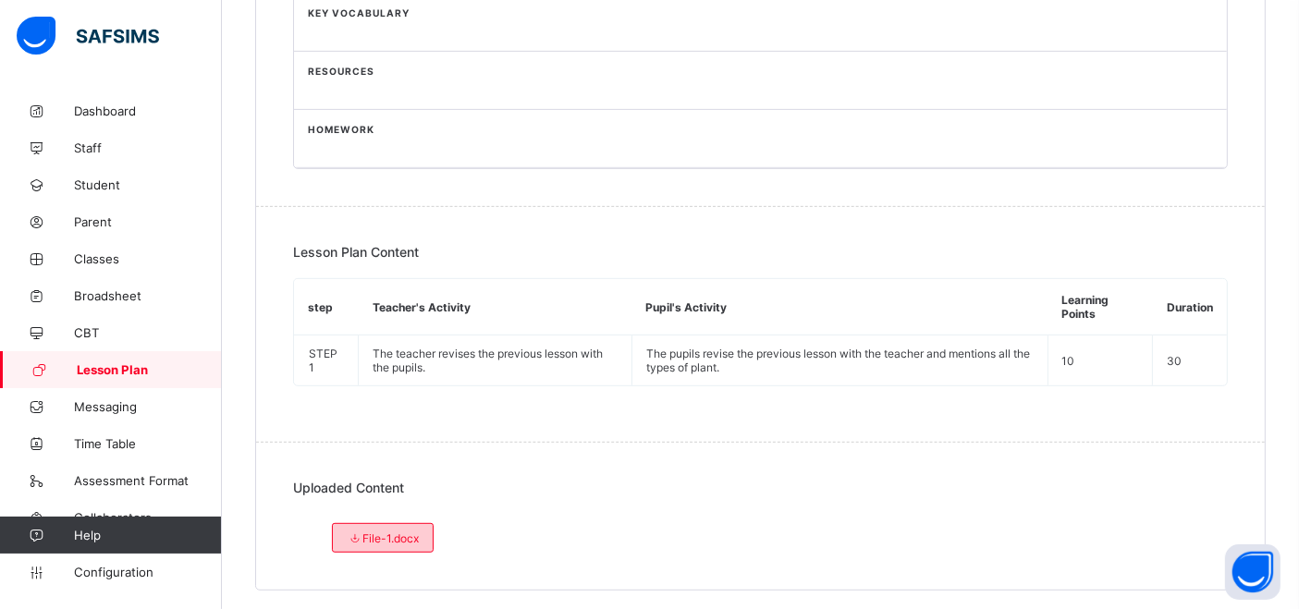
click at [405, 532] on span "File-1.docx" at bounding box center [383, 539] width 72 height 14
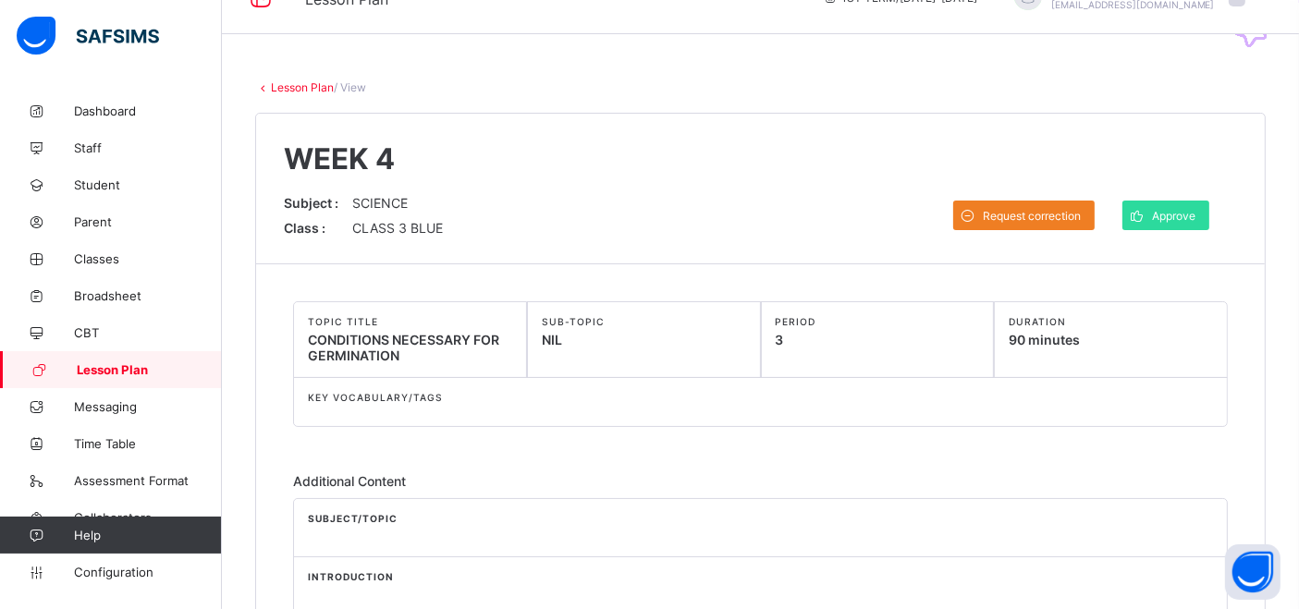
scroll to position [0, 0]
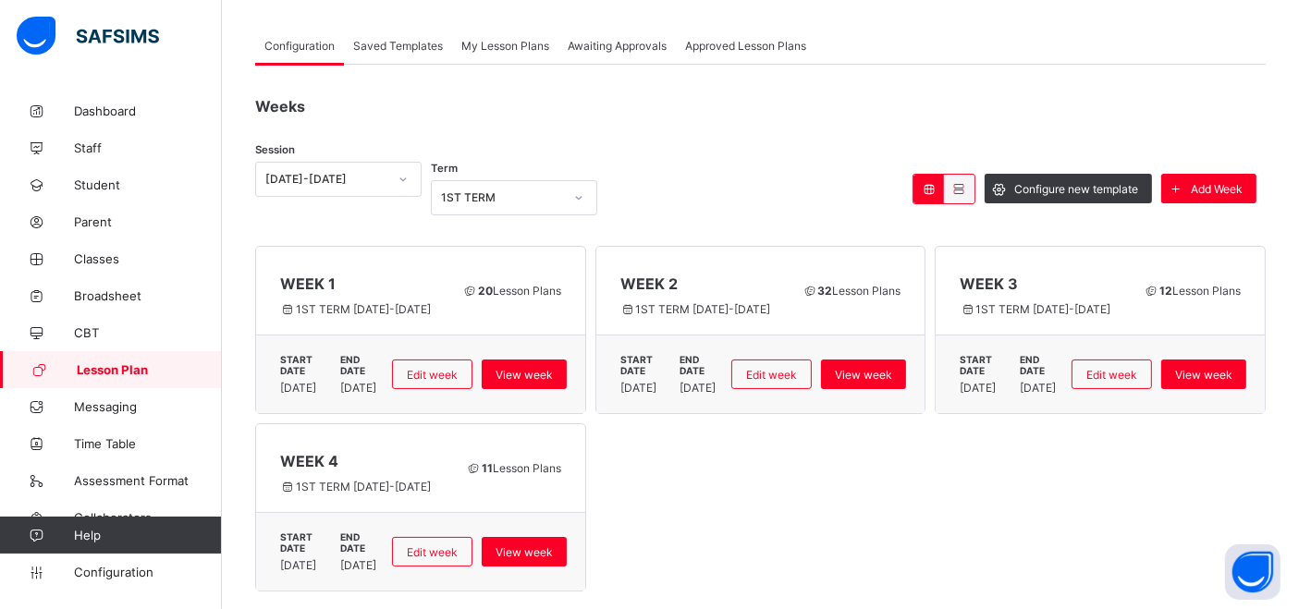
scroll to position [90, 0]
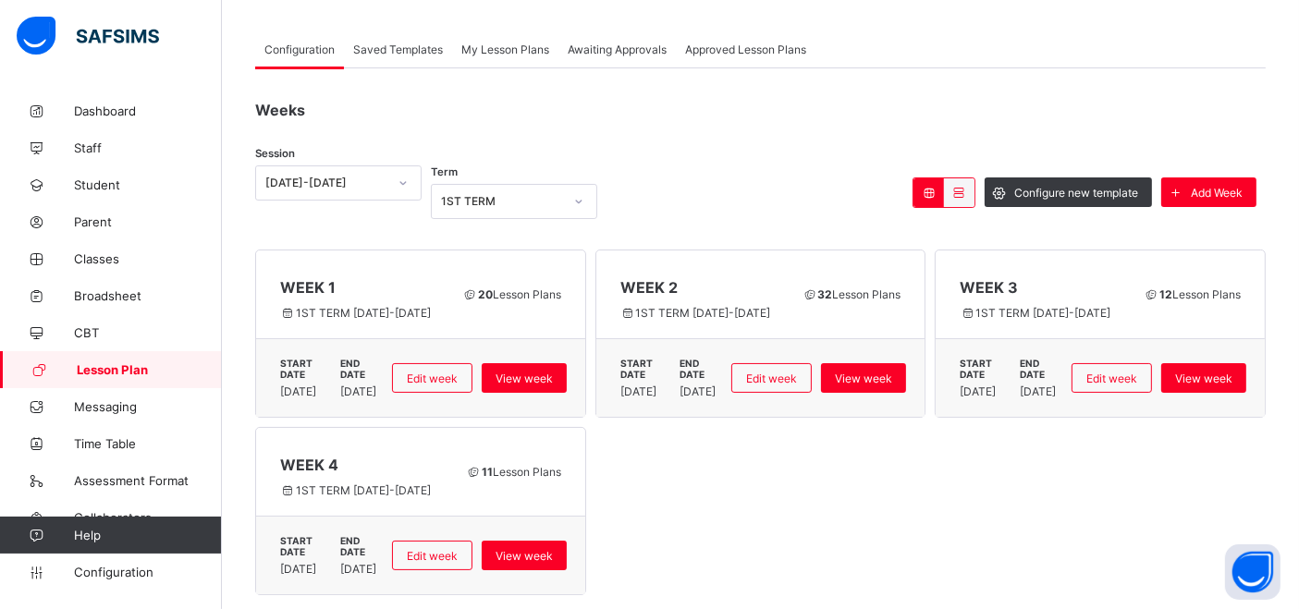
click at [634, 43] on span "Awaiting Approvals" at bounding box center [617, 50] width 99 height 14
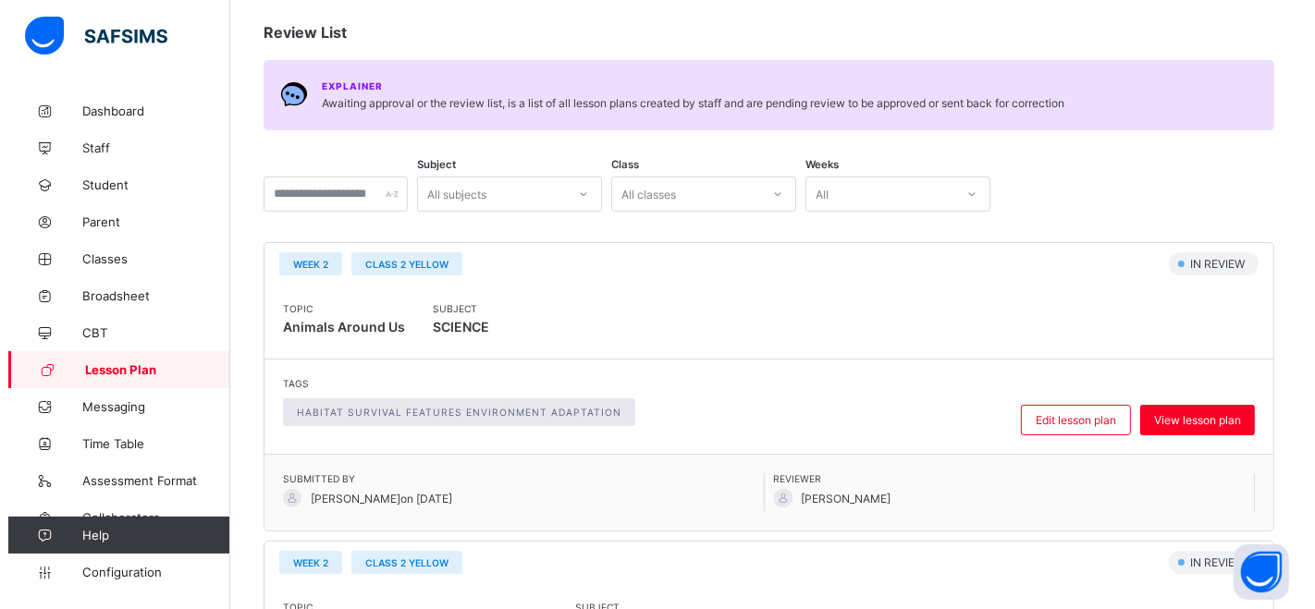
scroll to position [0, 0]
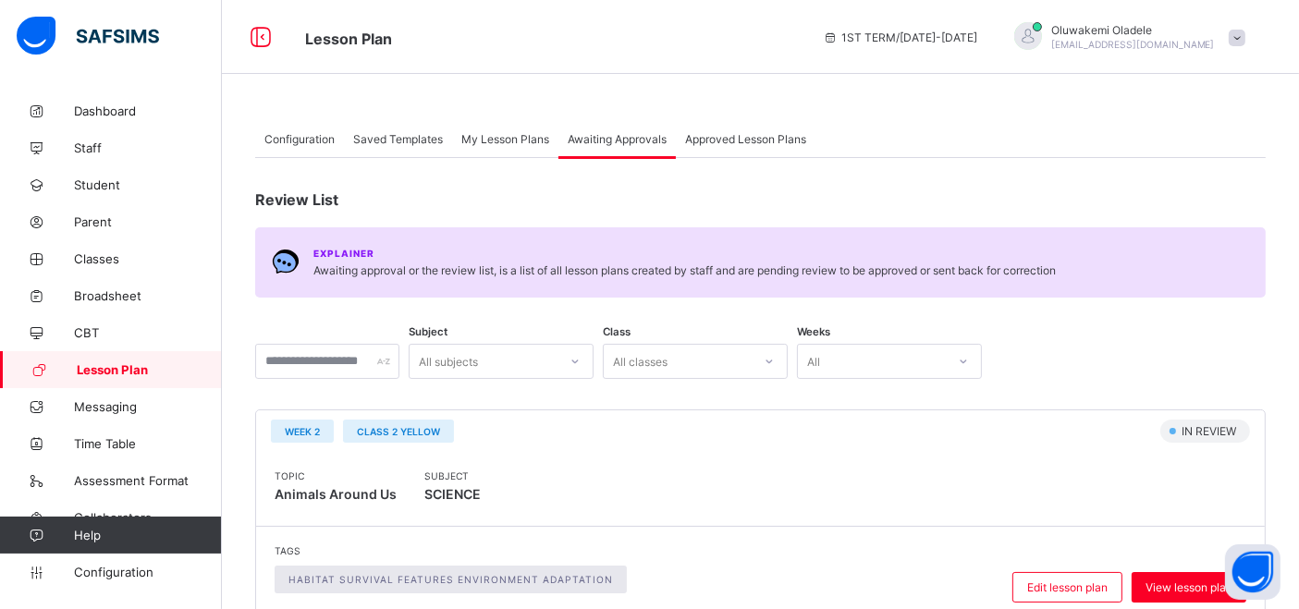
click at [493, 136] on span "My Lesson Plans" at bounding box center [505, 139] width 88 height 14
